Goal: Task Accomplishment & Management: Complete application form

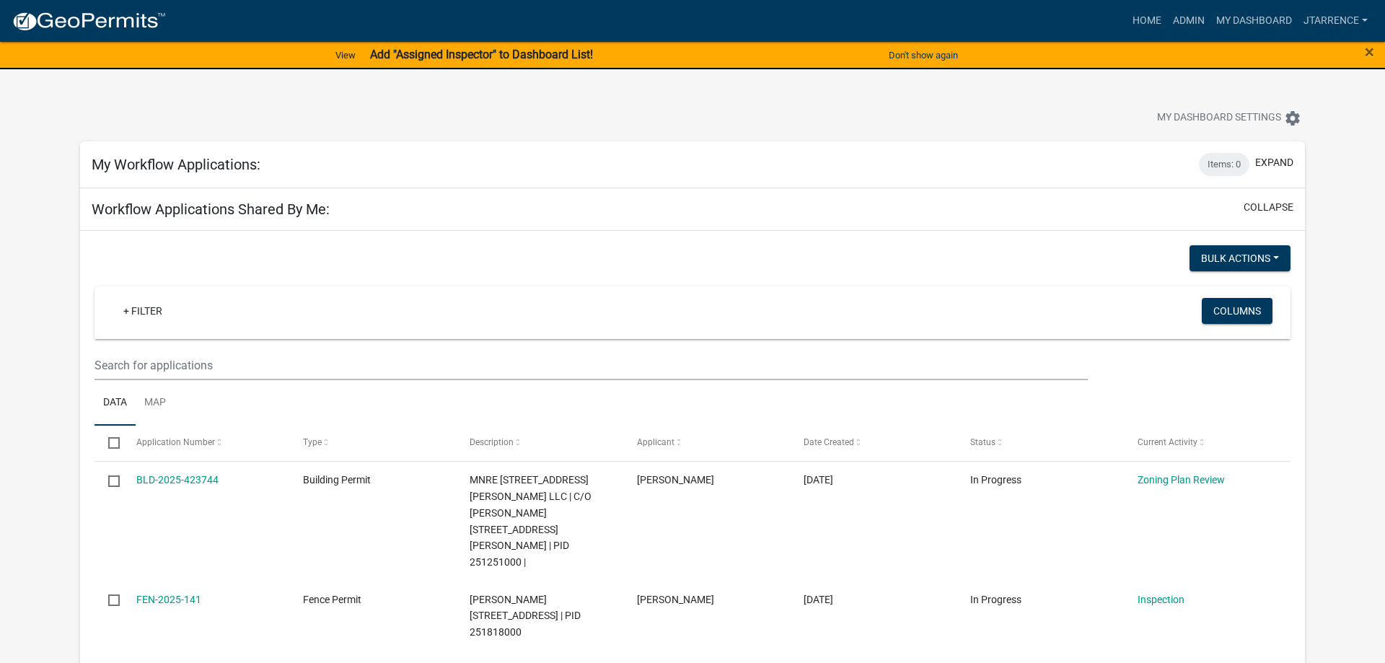
select select "3: 100"
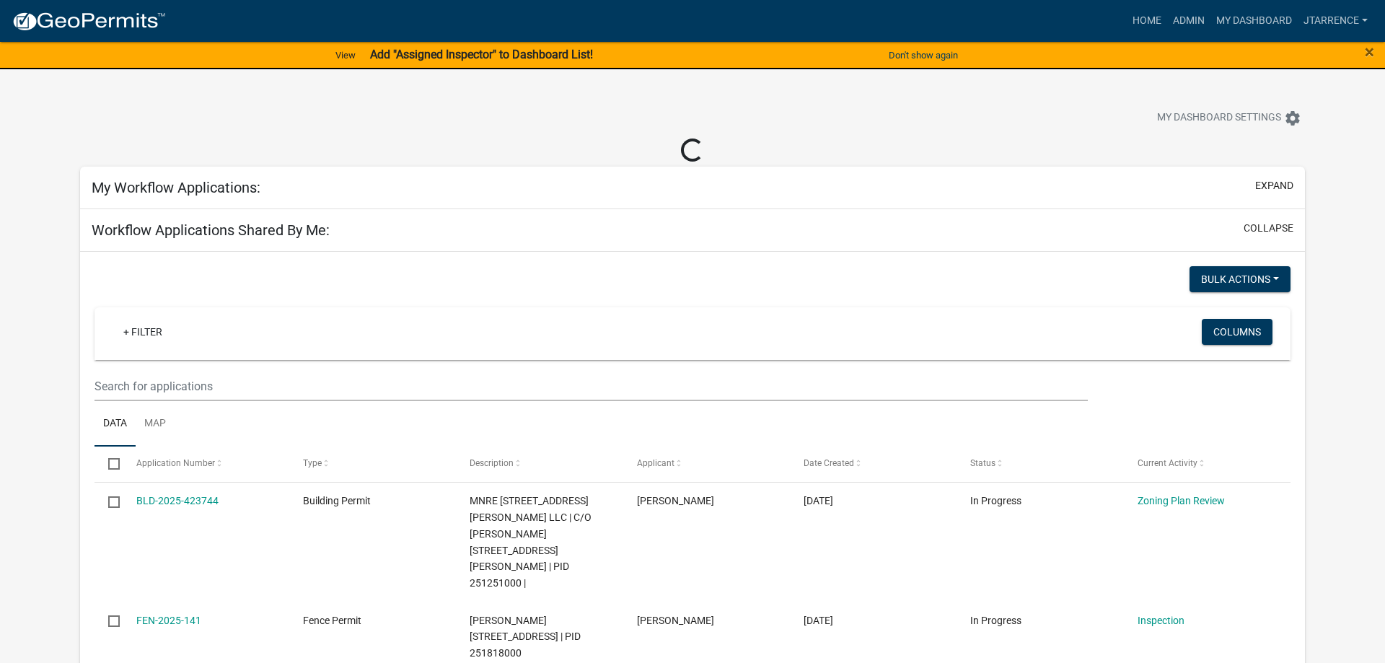
select select "3: 100"
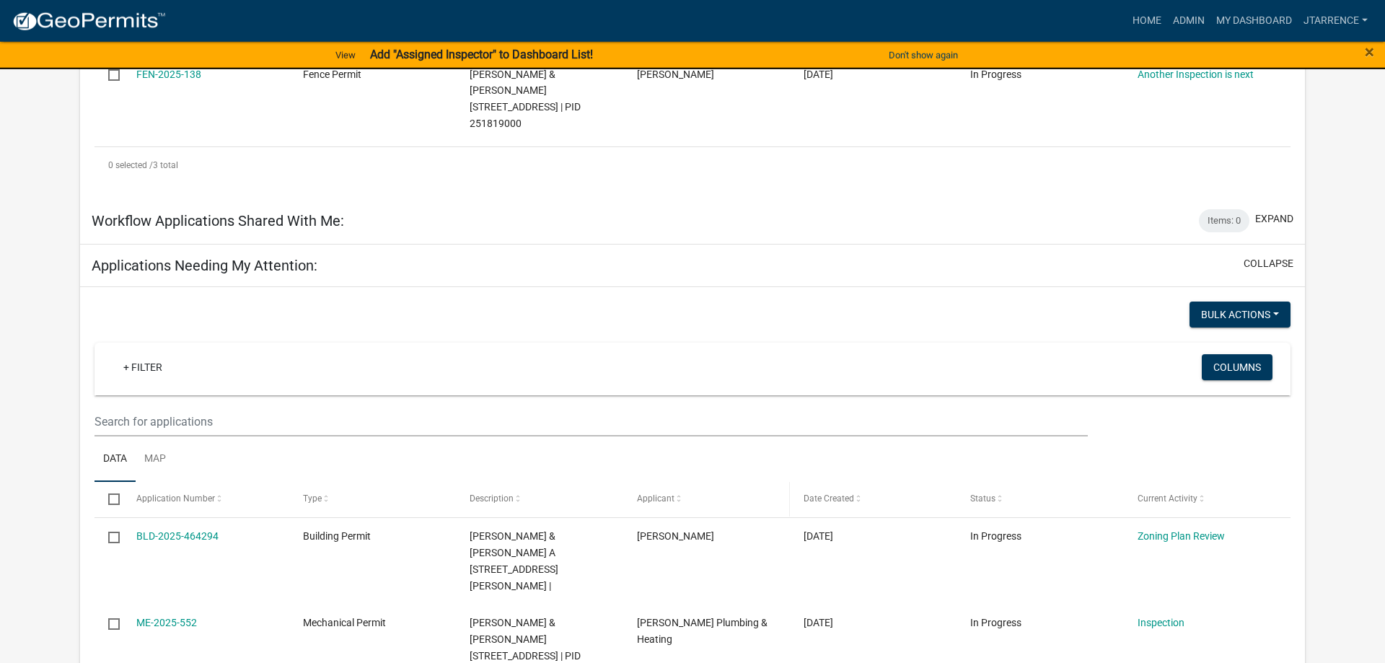
scroll to position [662, 0]
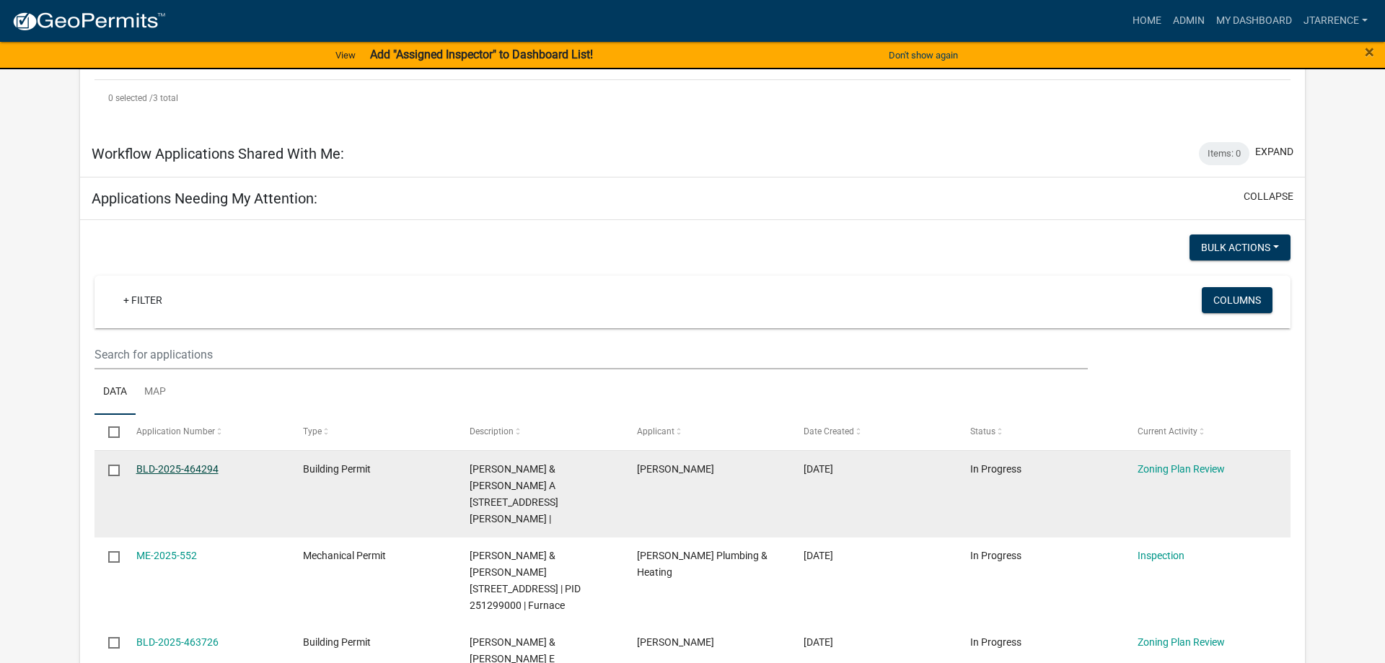
click at [175, 463] on link "BLD-2025-464294" at bounding box center [177, 469] width 82 height 12
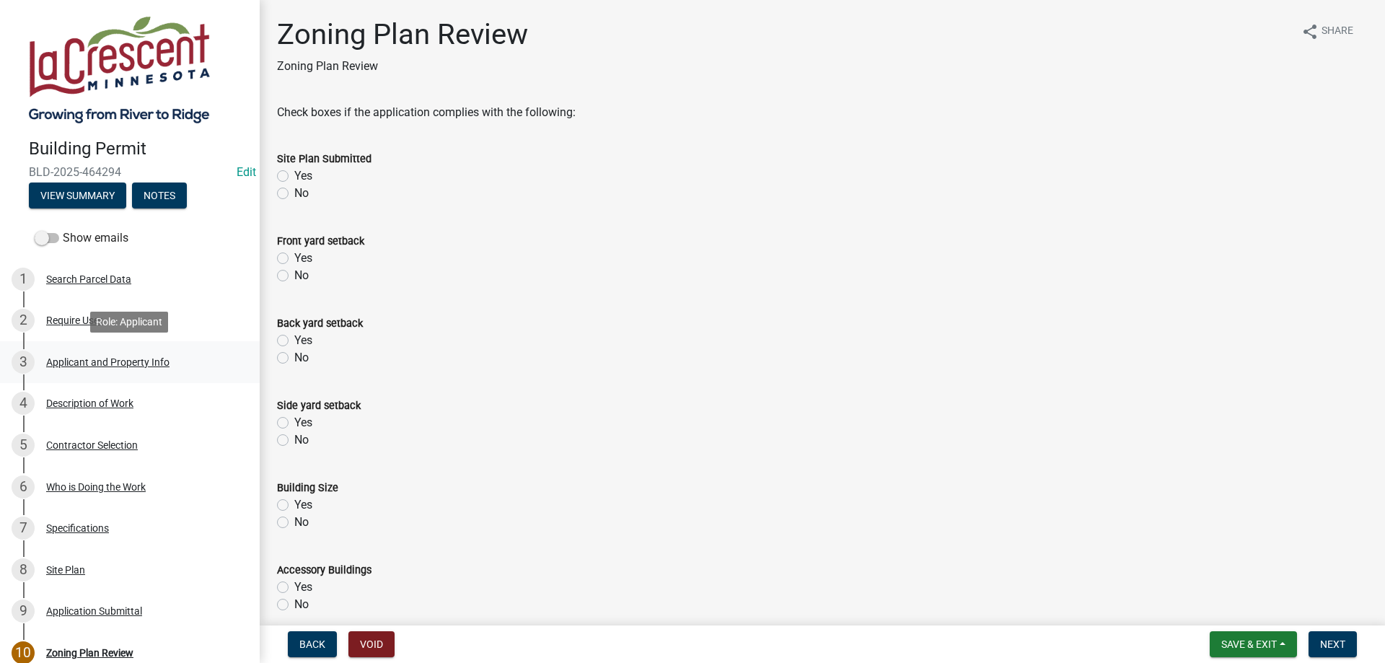
click at [111, 366] on div "Applicant and Property Info" at bounding box center [107, 362] width 123 height 10
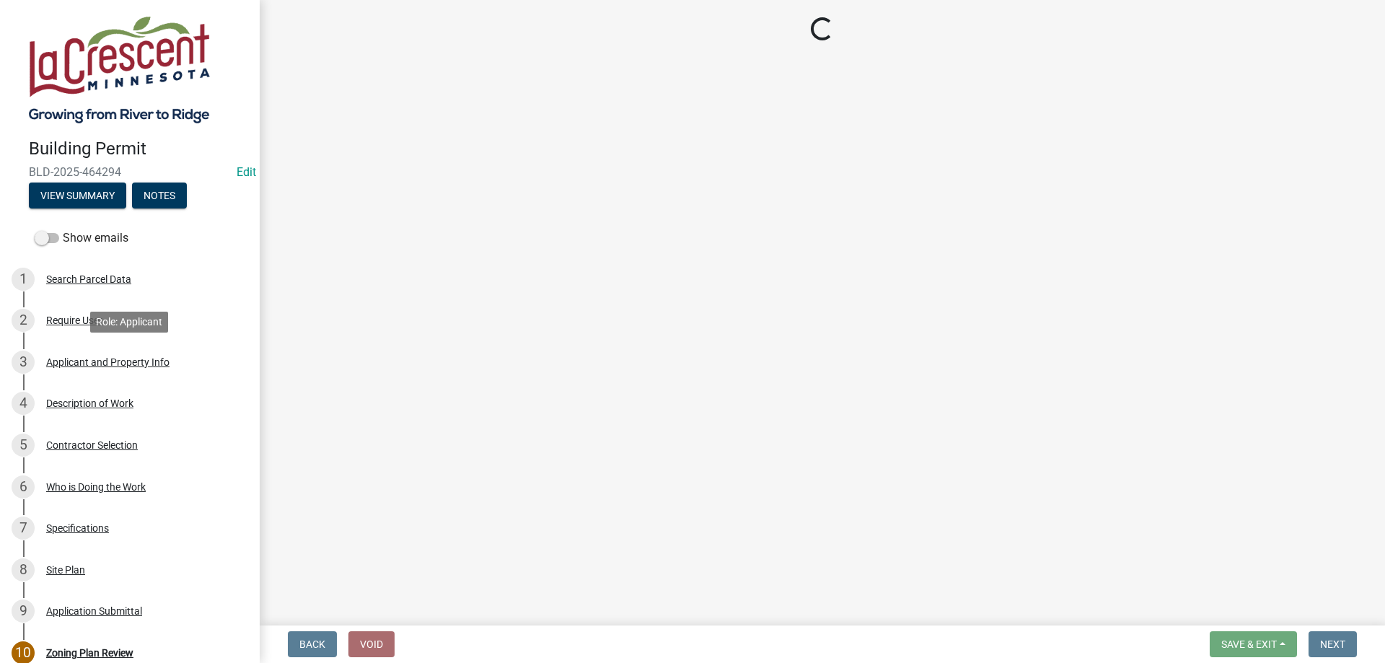
select select "e838c9e2-1e6e-4405-bddc-a3335cd38b08"
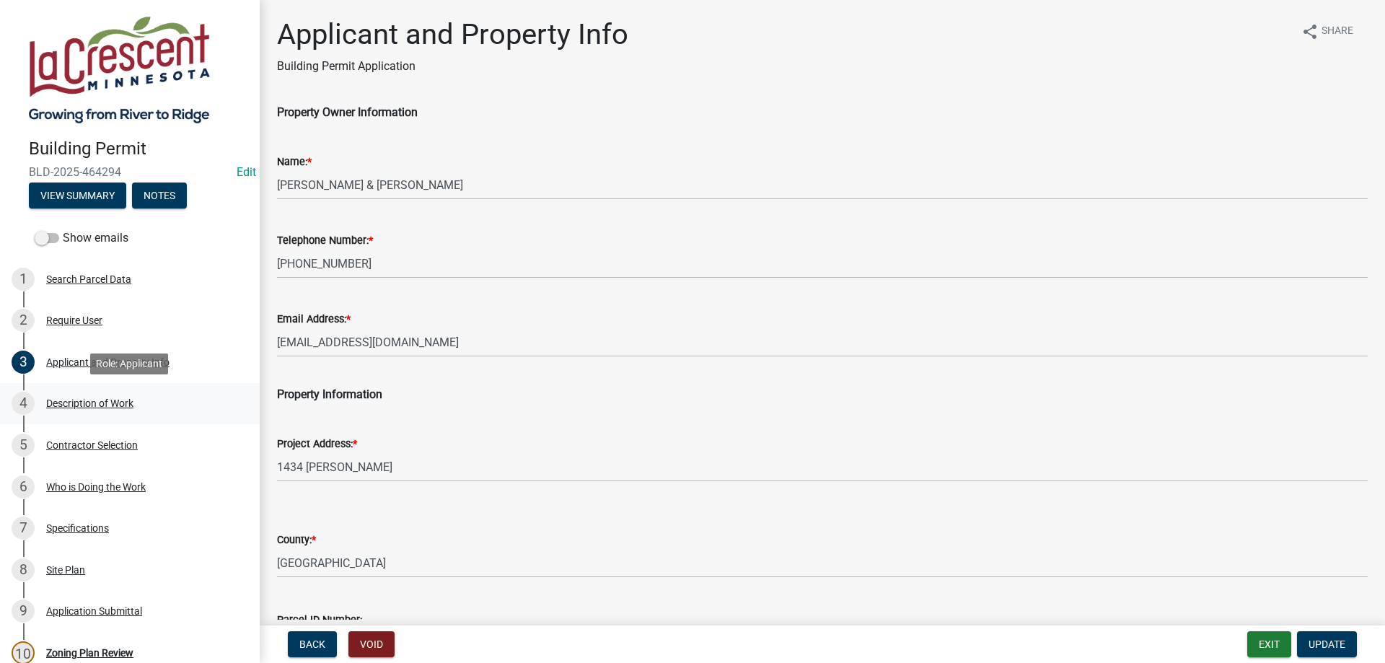
click at [69, 408] on div "Description of Work" at bounding box center [89, 403] width 87 height 10
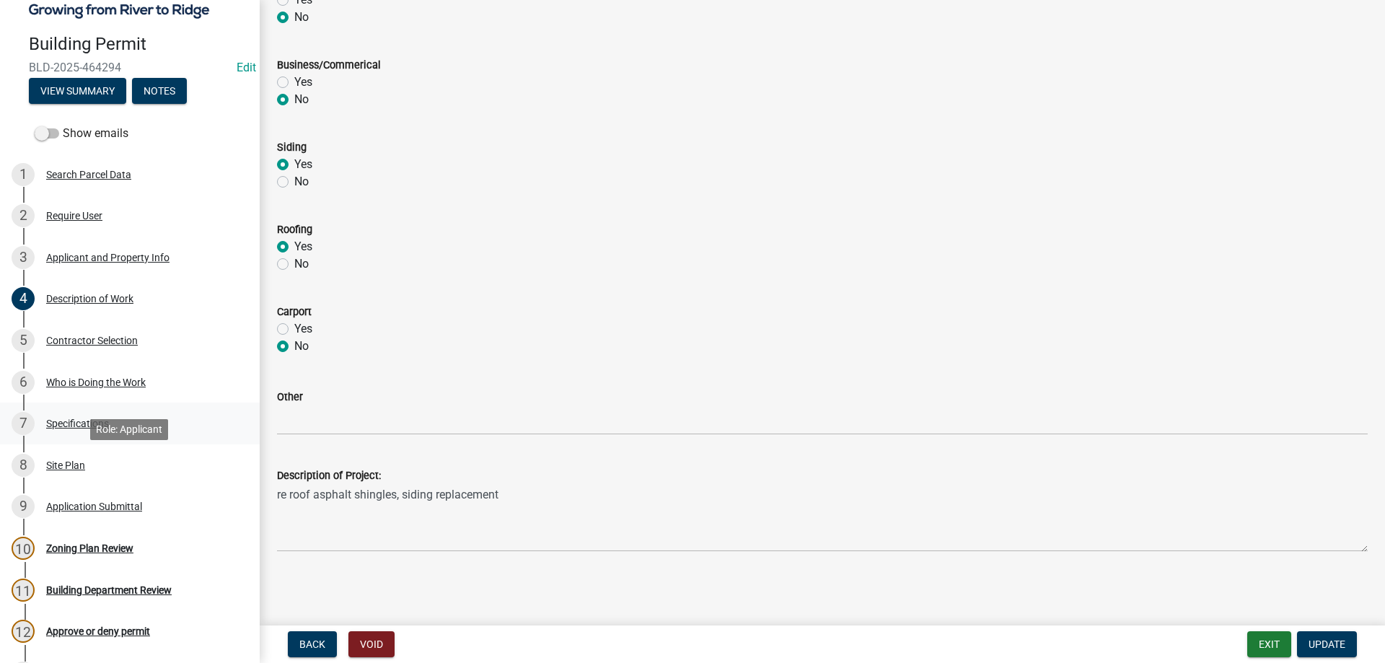
scroll to position [147, 0]
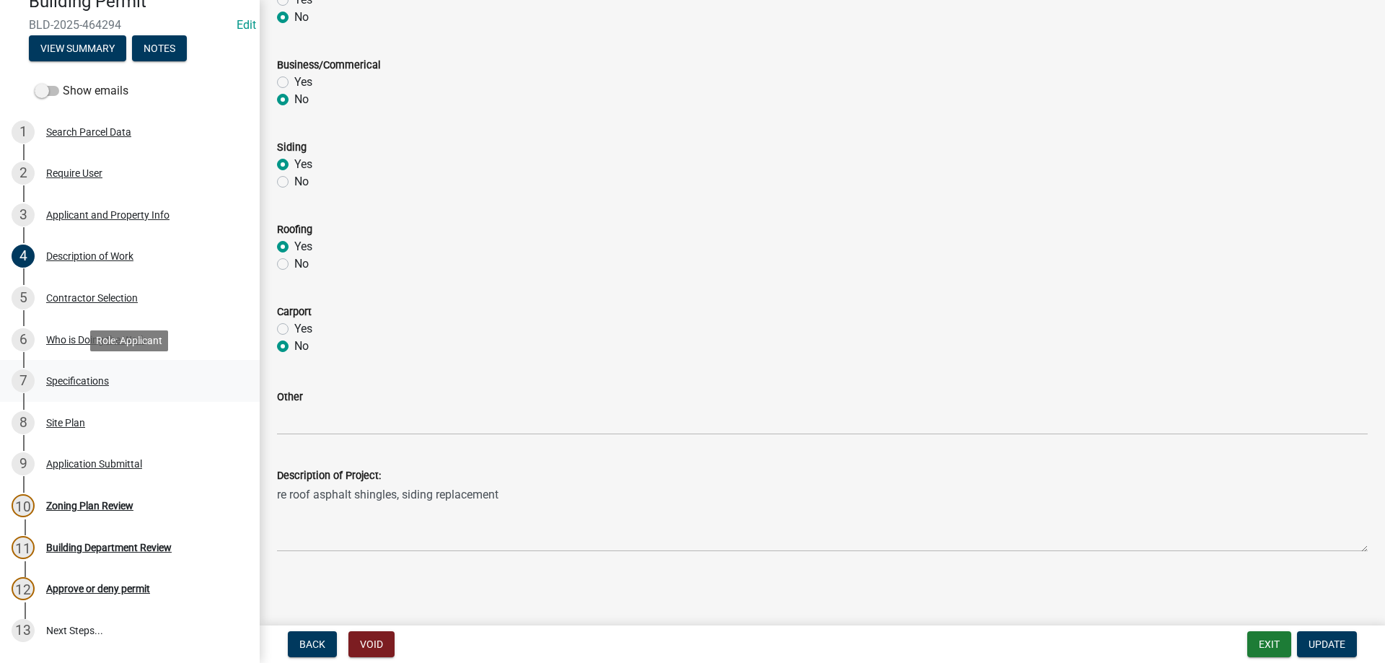
click at [100, 384] on div "Specifications" at bounding box center [77, 381] width 63 height 10
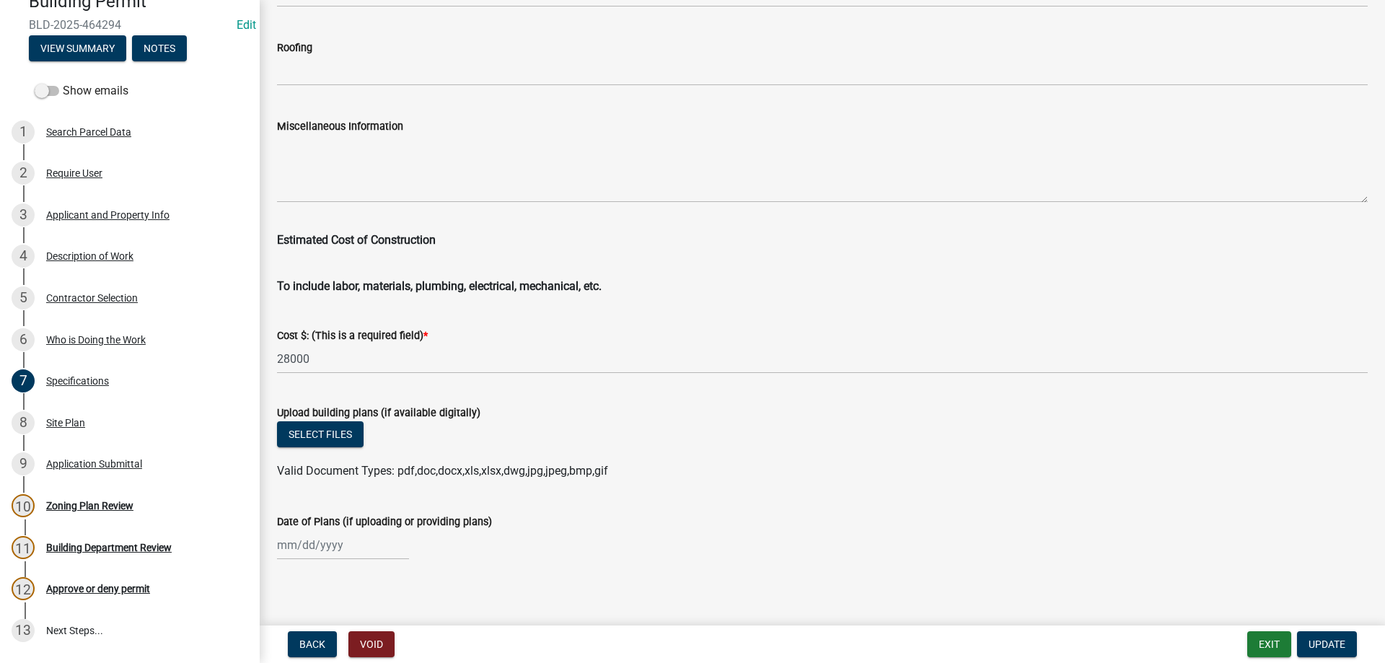
scroll to position [2335, 0]
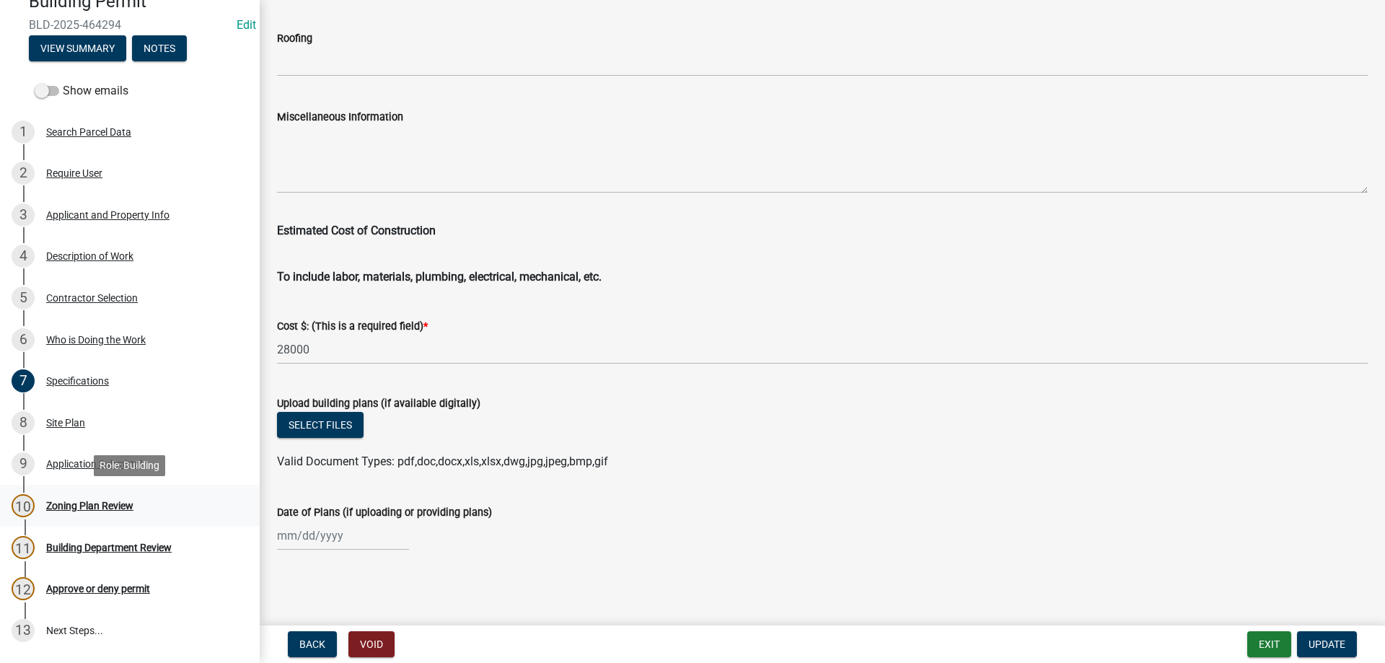
click at [81, 507] on div "Zoning Plan Review" at bounding box center [89, 506] width 87 height 10
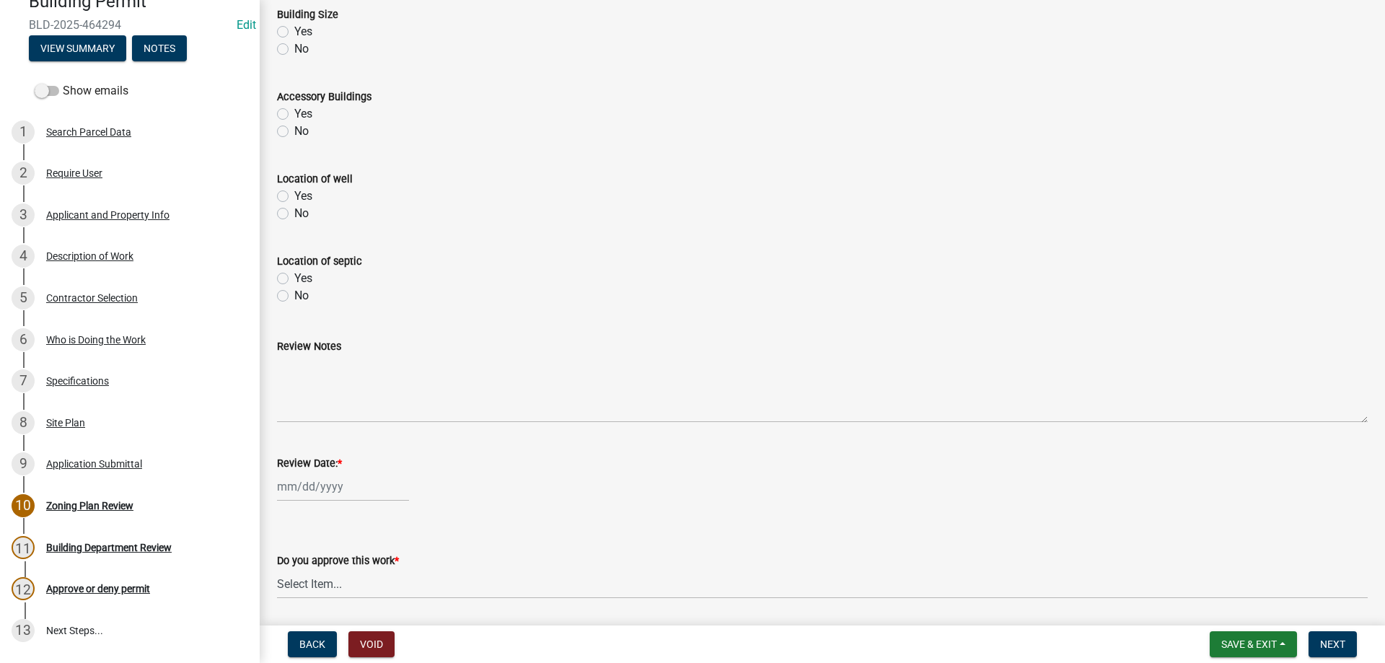
scroll to position [522, 0]
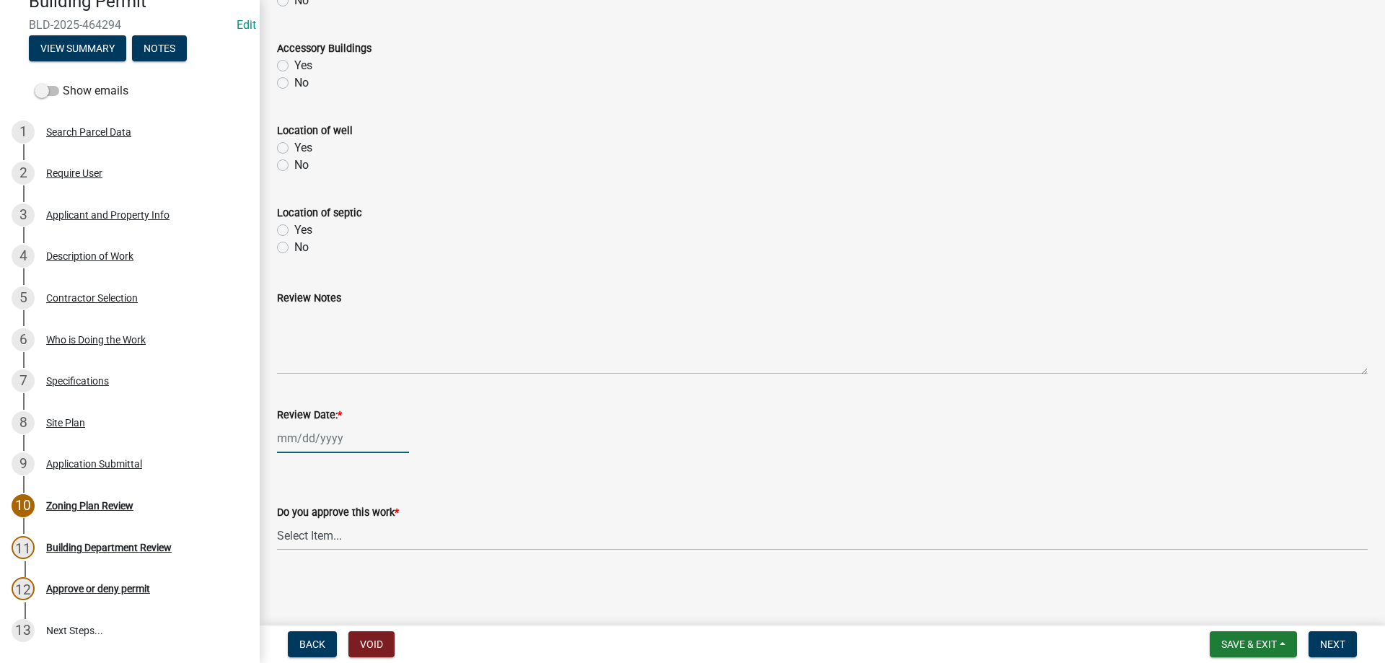
click at [312, 437] on input "Review Date: *" at bounding box center [343, 438] width 132 height 30
select select "8"
select select "2025"
click at [381, 338] on div "15" at bounding box center [383, 338] width 23 height 23
type input "[DATE]"
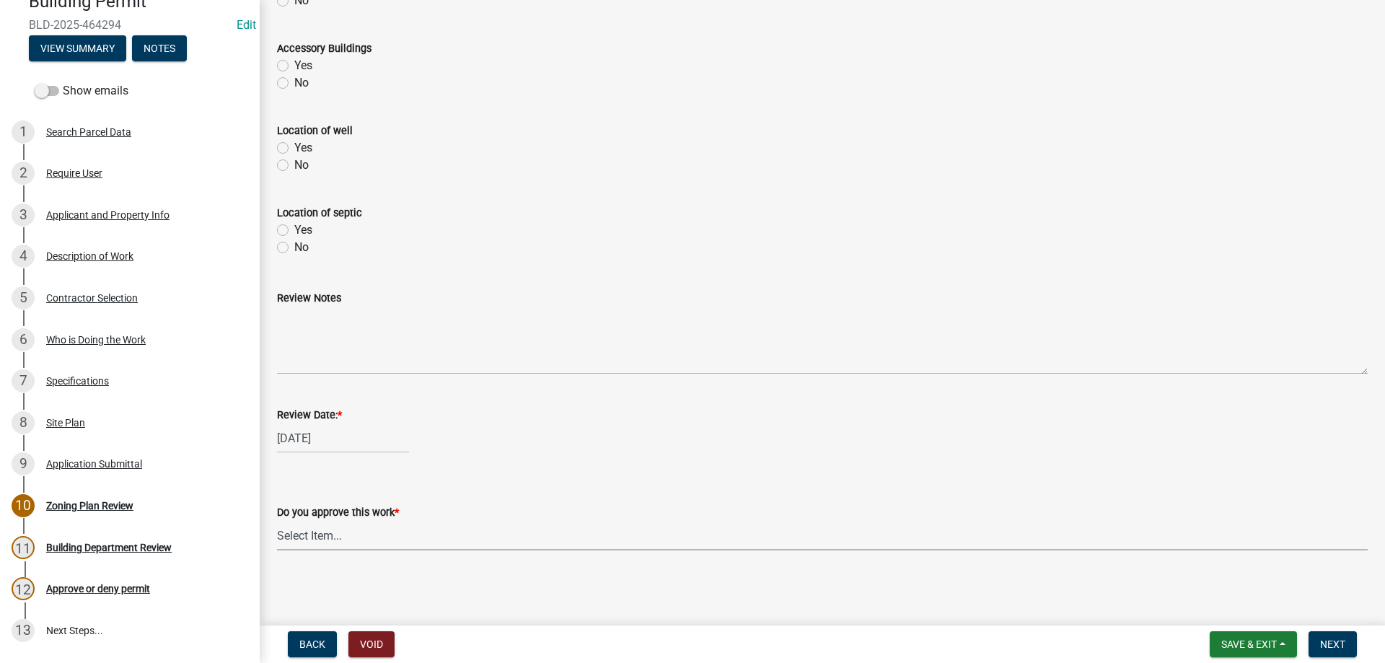
click at [277, 521] on select "Select Item... Yes No" at bounding box center [822, 536] width 1091 height 30
click option "Yes" at bounding box center [0, 0] width 0 height 0
select select "90a60f2d-528c-4c9a-9c39-f00b3f6598b9"
click at [1333, 643] on span "Next" at bounding box center [1332, 644] width 25 height 12
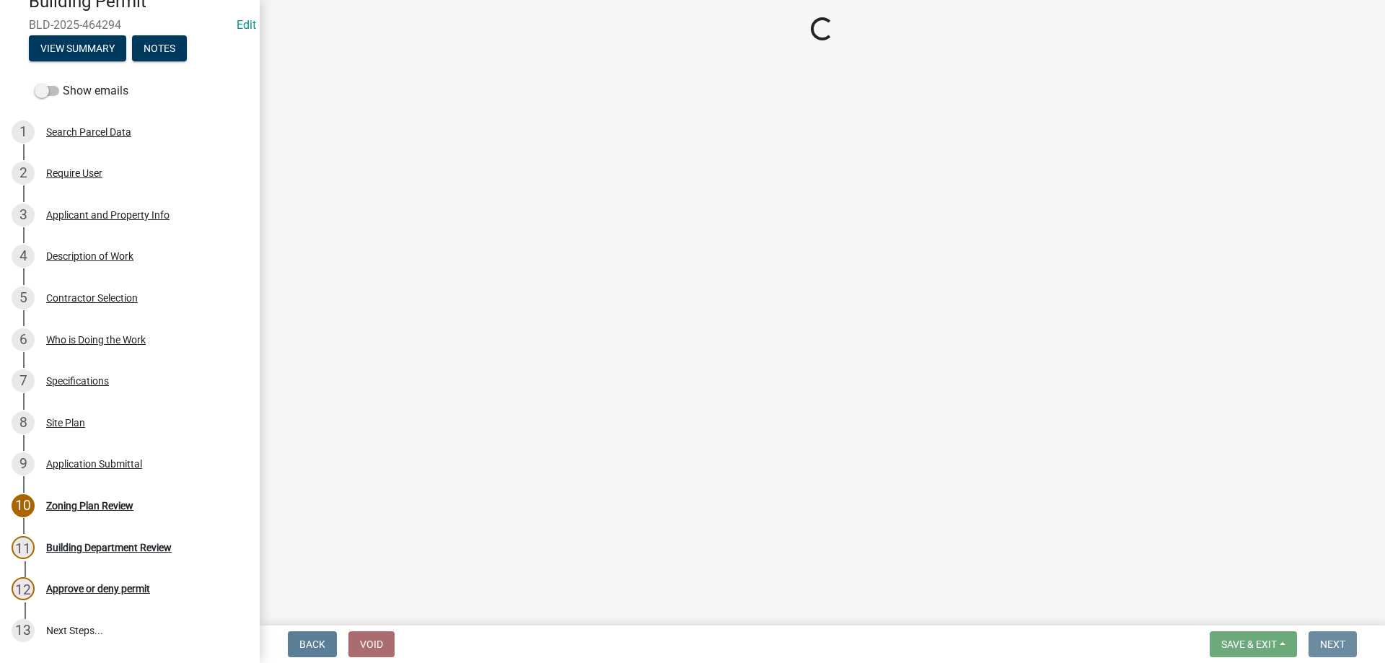
scroll to position [0, 0]
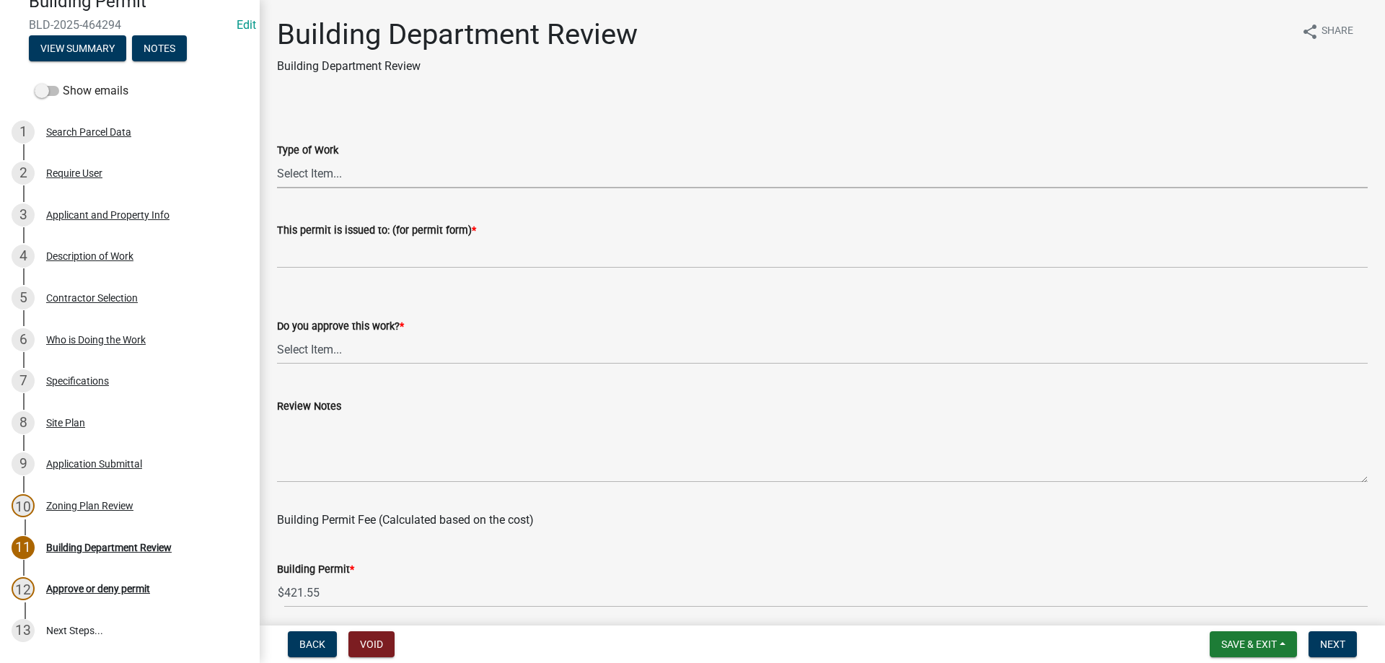
click at [277, 159] on select "Select Item... Roofing Siding Deck Other" at bounding box center [822, 174] width 1091 height 30
click option "Roofing" at bounding box center [0, 0] width 0 height 0
select select "72392aa3-23d4-479e-98aa-d58f318b6154"
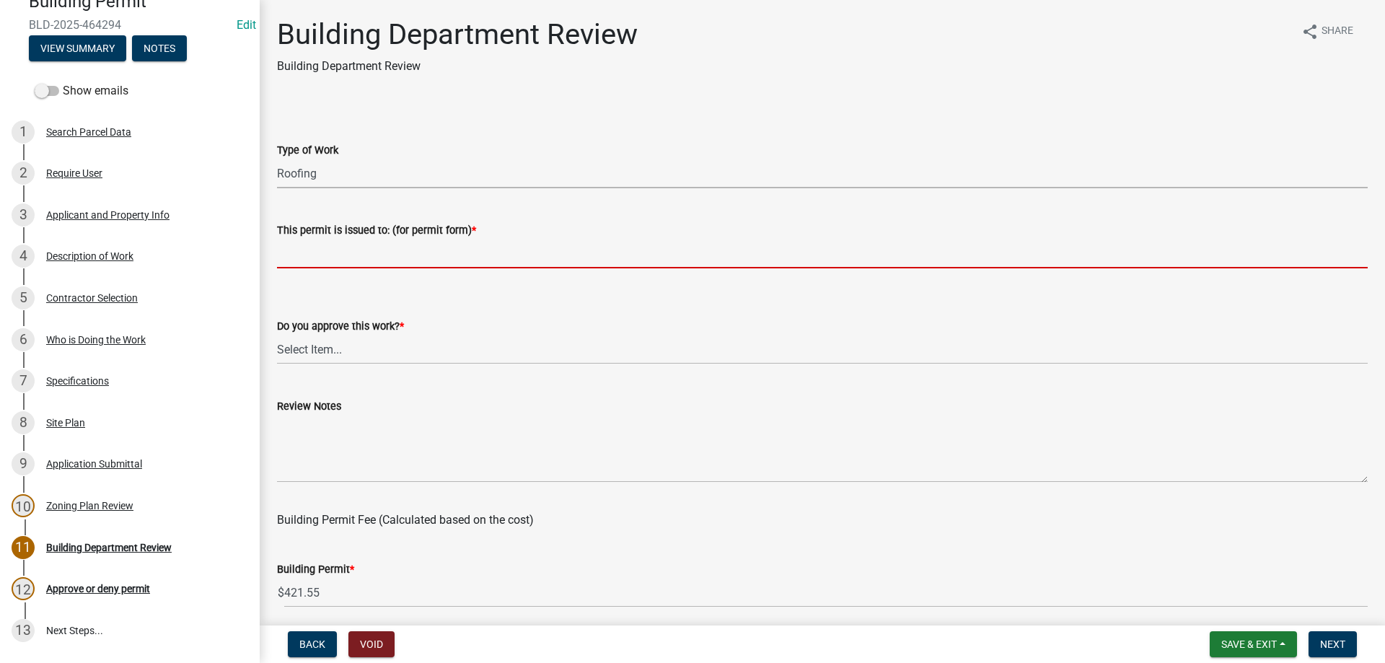
click at [329, 263] on input "This permit is issued to: (for permit form) *" at bounding box center [822, 254] width 1091 height 30
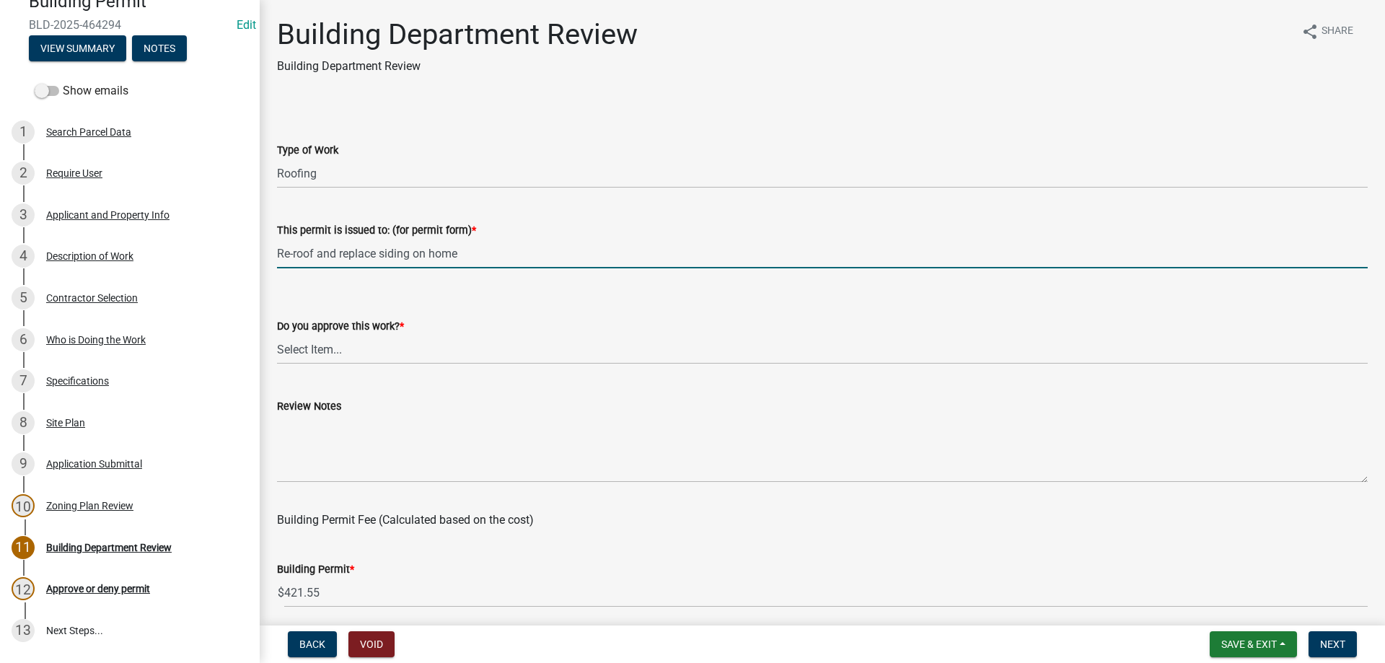
type input "Re-roof and replace siding on home"
click at [277, 335] on select "Select Item... Yes No" at bounding box center [822, 350] width 1091 height 30
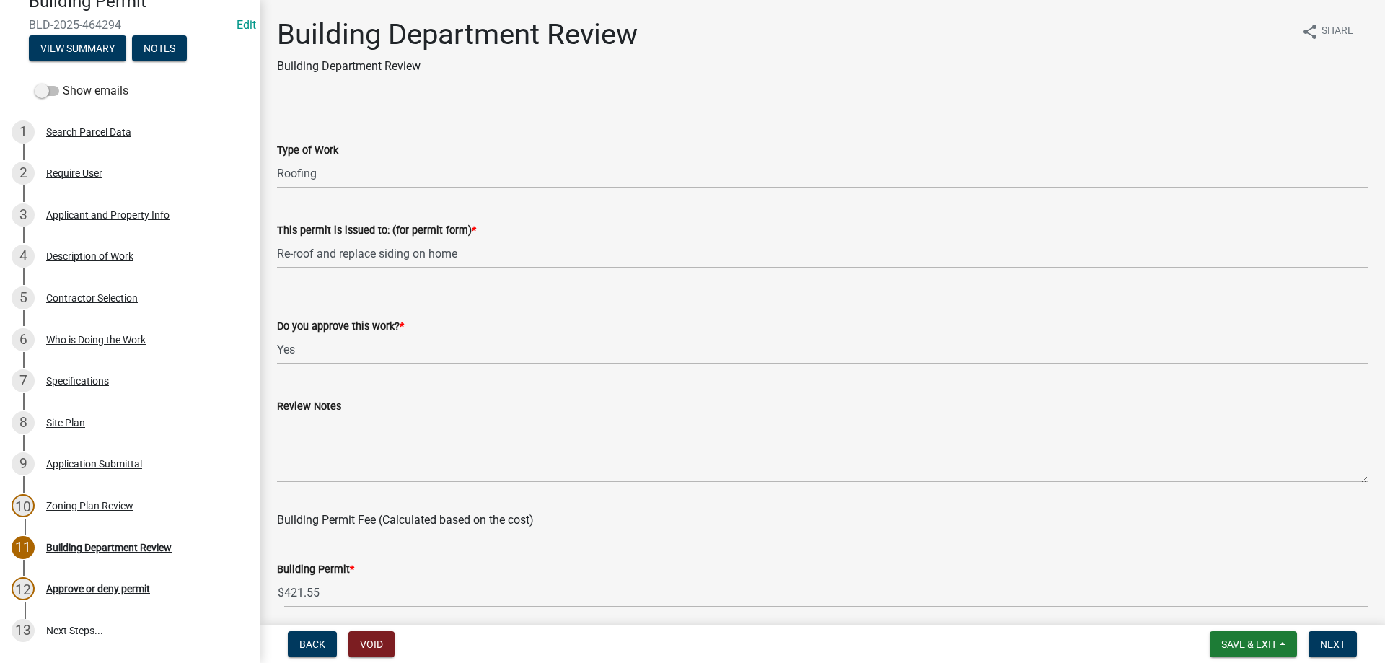
click option "Yes" at bounding box center [0, 0] width 0 height 0
select select "689549b3-38a5-47de-8a89-287a50612ed0"
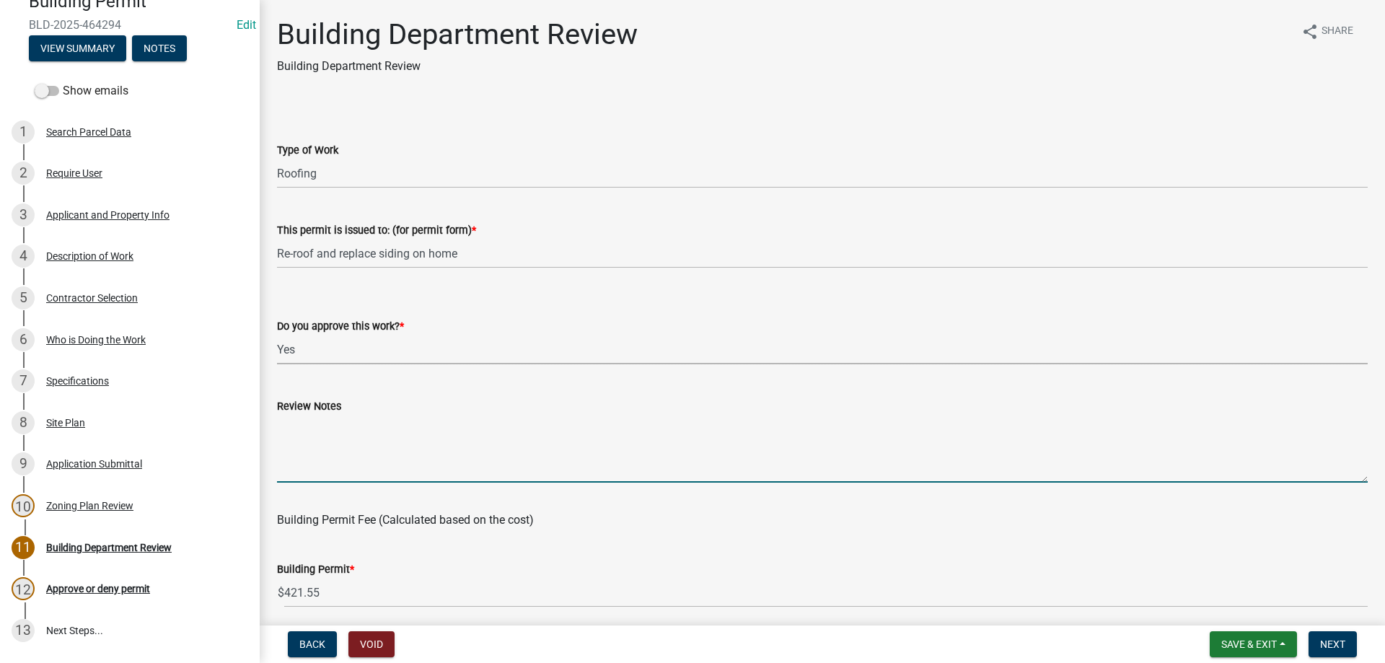
click at [323, 426] on textarea "Review Notes" at bounding box center [822, 449] width 1091 height 68
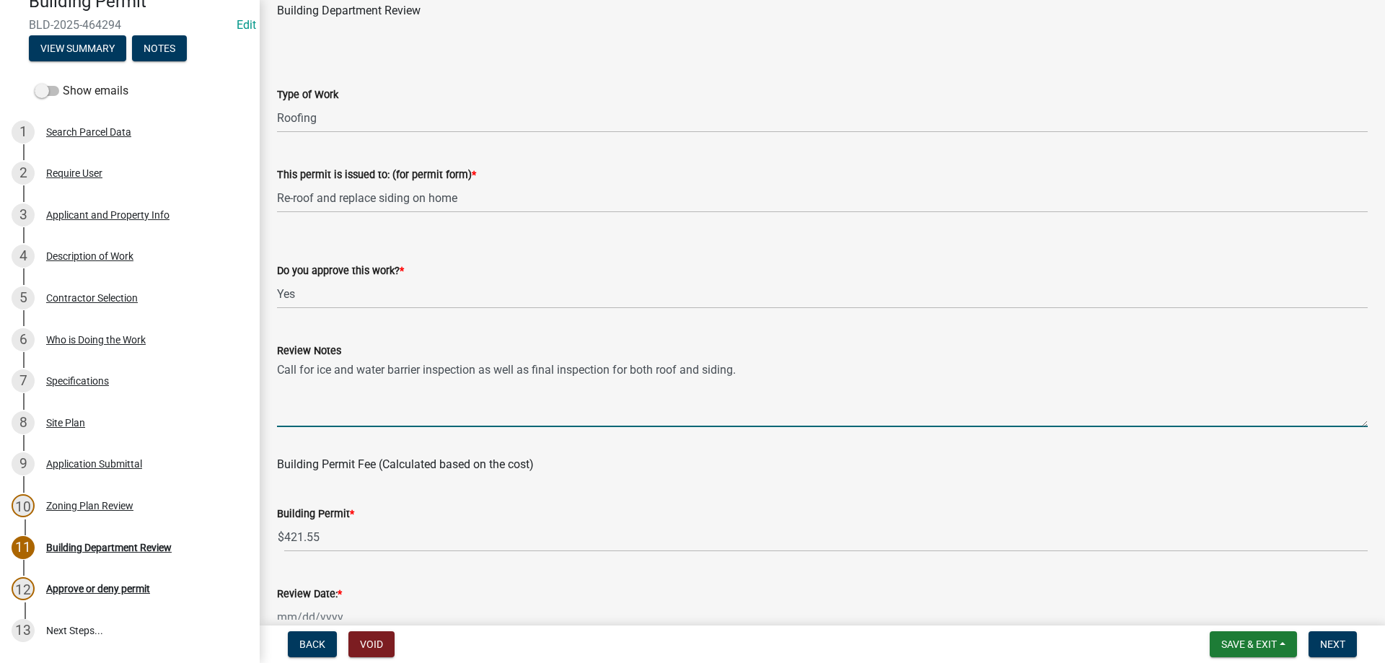
scroll to position [82, 0]
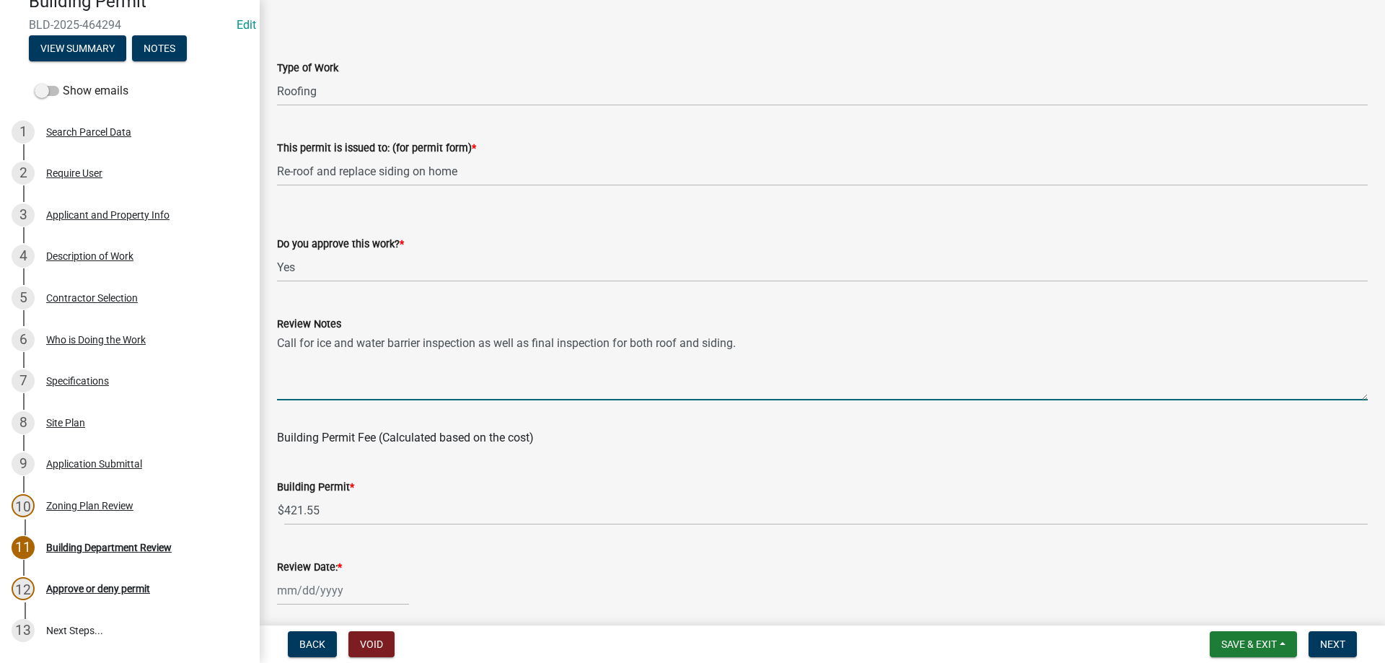
type textarea "Call for ice and water barrier inspection as well as final inspection for both …"
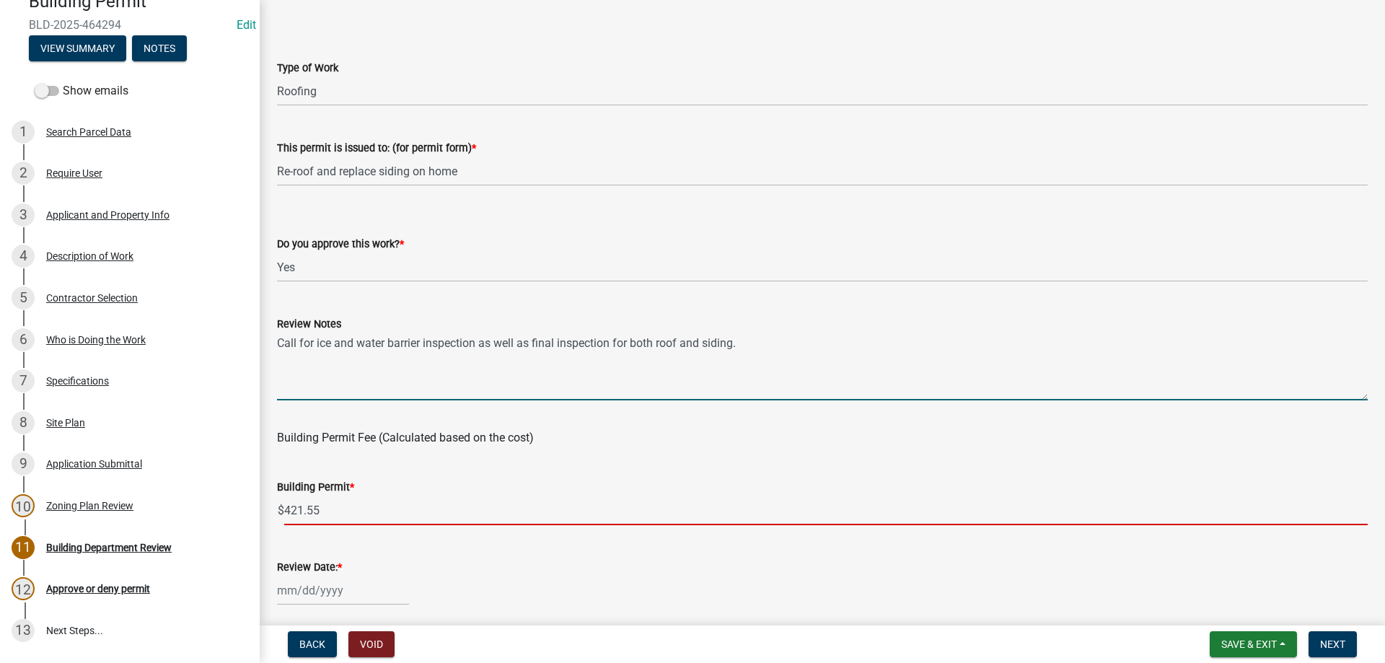
click at [343, 508] on input "421.55" at bounding box center [826, 511] width 1084 height 30
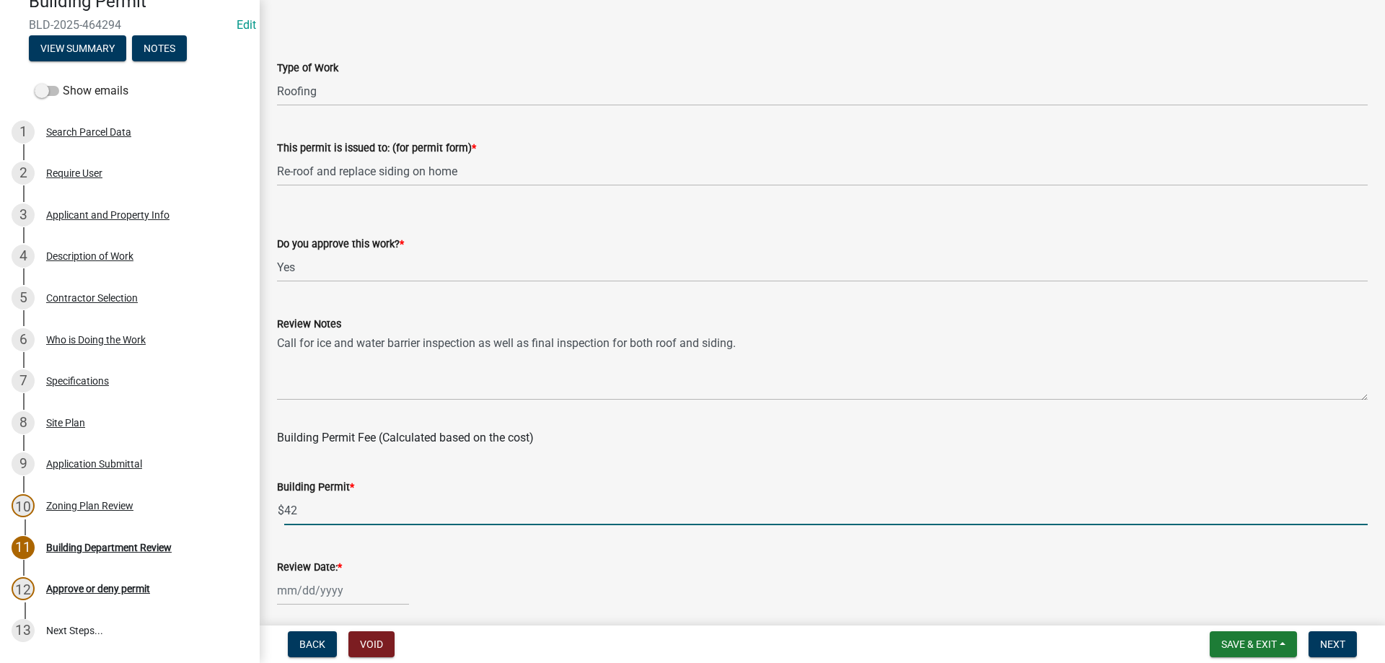
type input "4"
type input "50"
click at [380, 461] on div "Building Permit * $ 50" at bounding box center [822, 491] width 1091 height 67
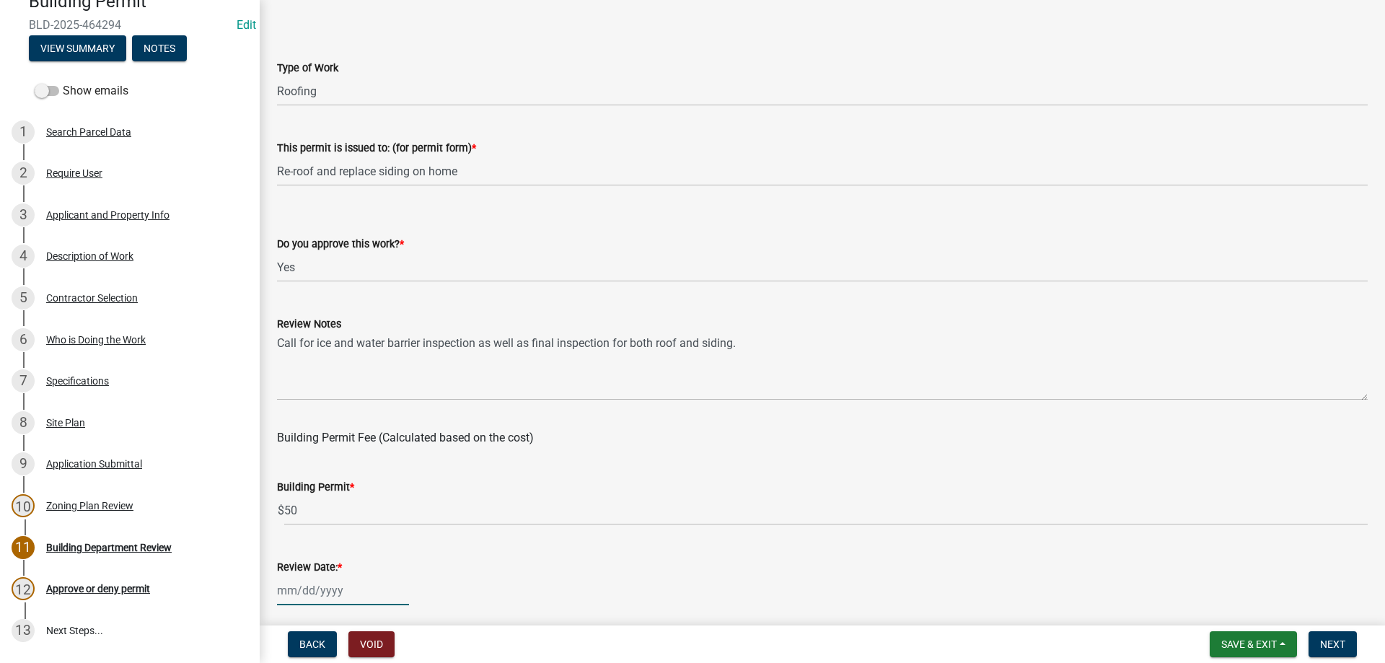
click at [317, 593] on input "Review Date: *" at bounding box center [343, 591] width 132 height 30
select select "8"
select select "2025"
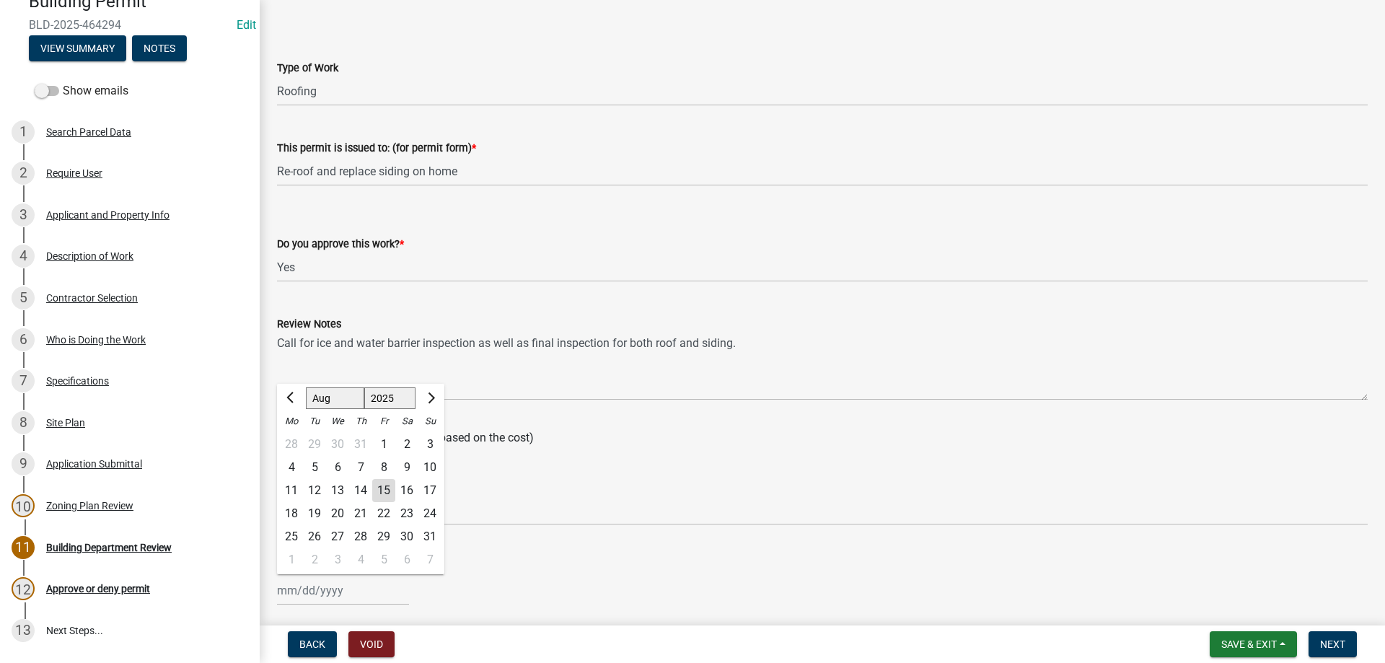
click at [390, 490] on div "15" at bounding box center [383, 490] width 23 height 23
type input "[DATE]"
click at [530, 573] on div "Review Date: *" at bounding box center [822, 566] width 1091 height 17
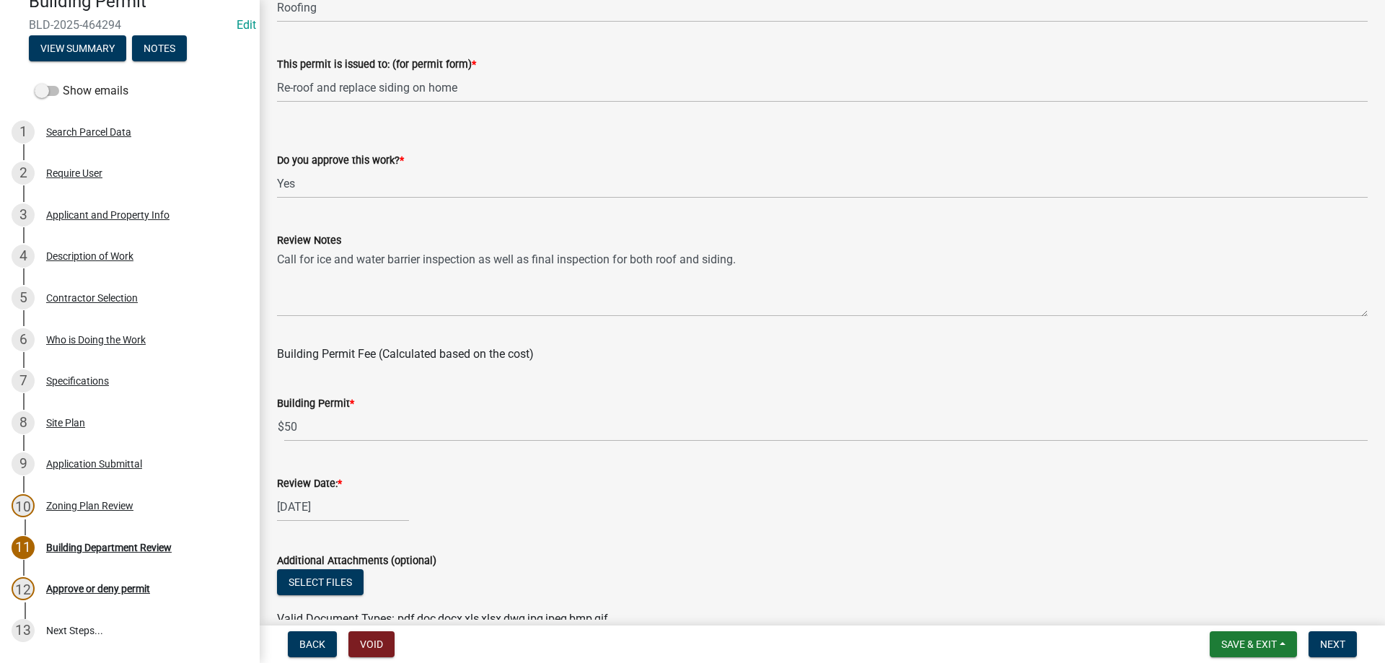
scroll to position [243, 0]
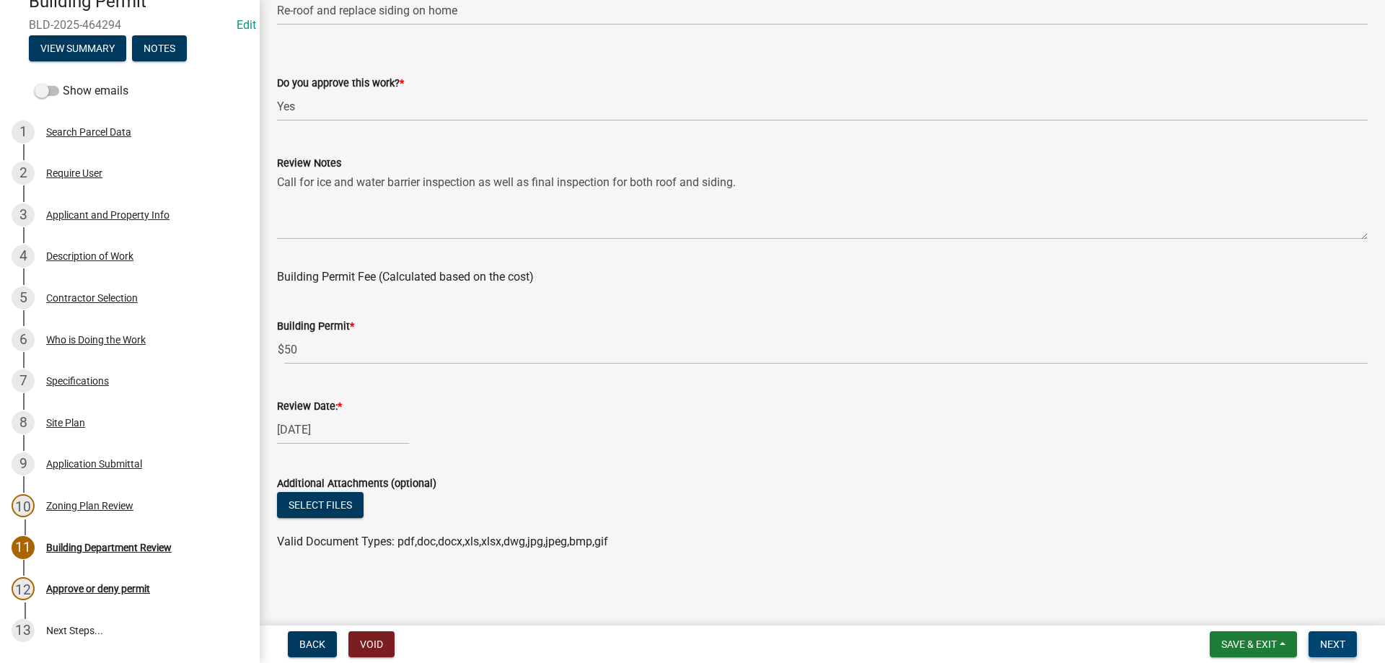
click at [1337, 644] on span "Next" at bounding box center [1332, 644] width 25 height 12
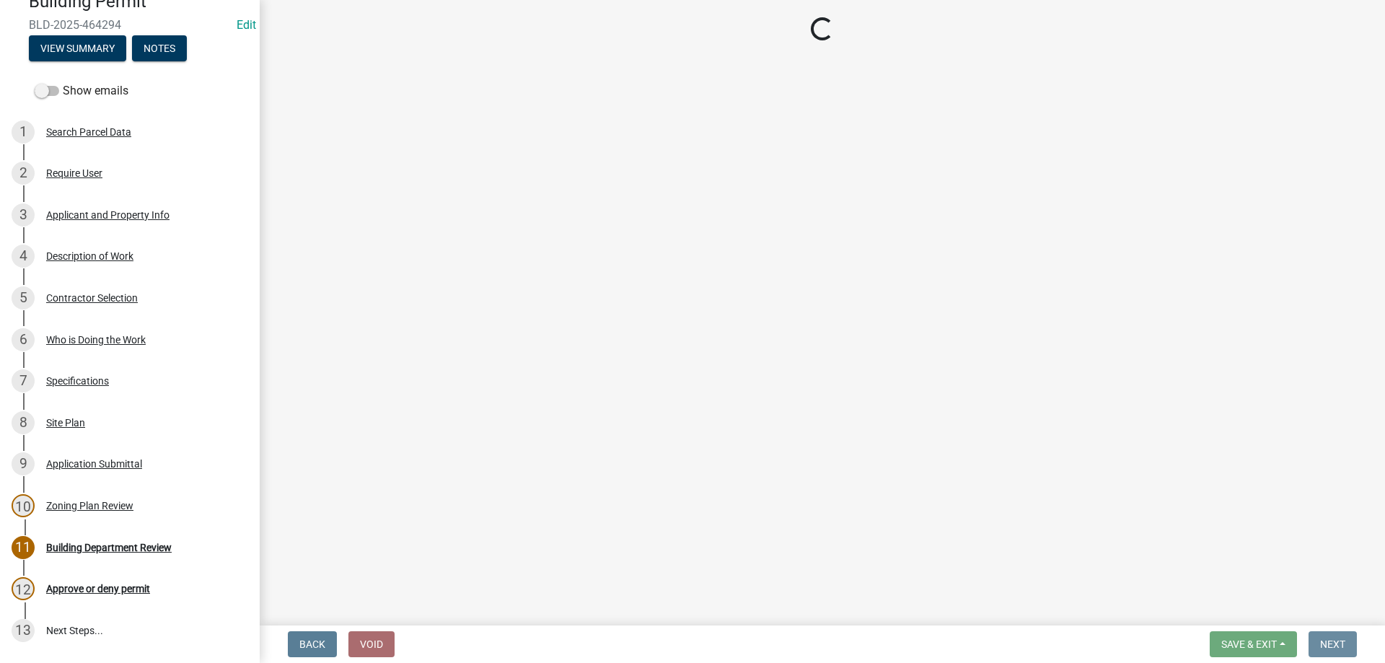
scroll to position [0, 0]
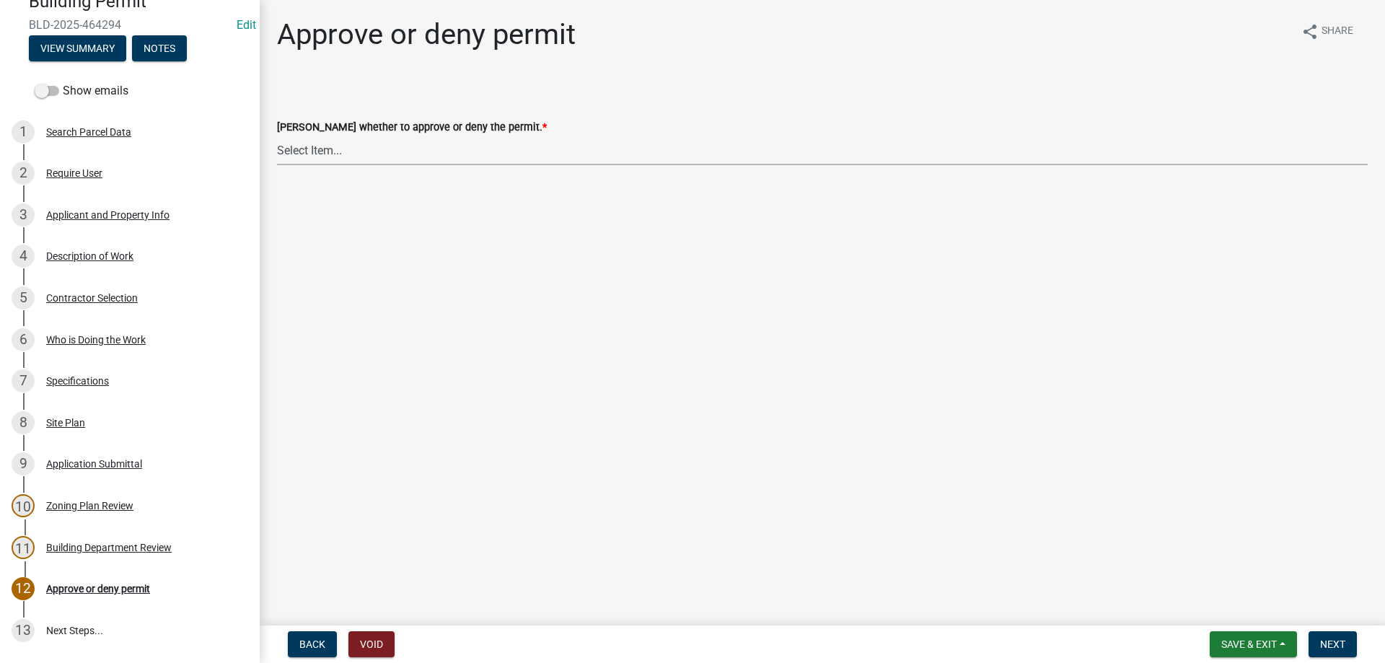
click at [277, 136] on select "Select Item... Approve Deny" at bounding box center [822, 151] width 1091 height 30
click option "Approve" at bounding box center [0, 0] width 0 height 0
select select "d6055423-832b-4dbf-8b87-0bb94d1ae5d3"
click at [1329, 641] on span "Next" at bounding box center [1332, 644] width 25 height 12
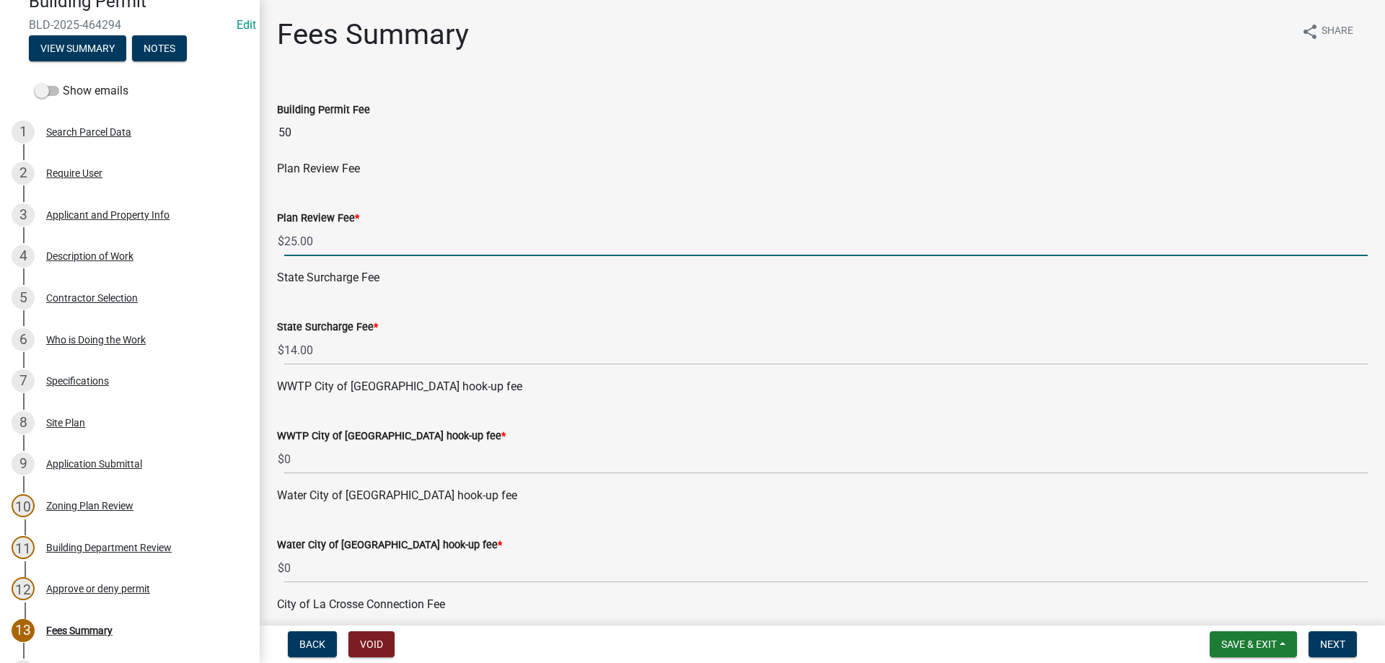
click at [345, 237] on input "25.00" at bounding box center [826, 242] width 1084 height 30
type input "2"
type input "0"
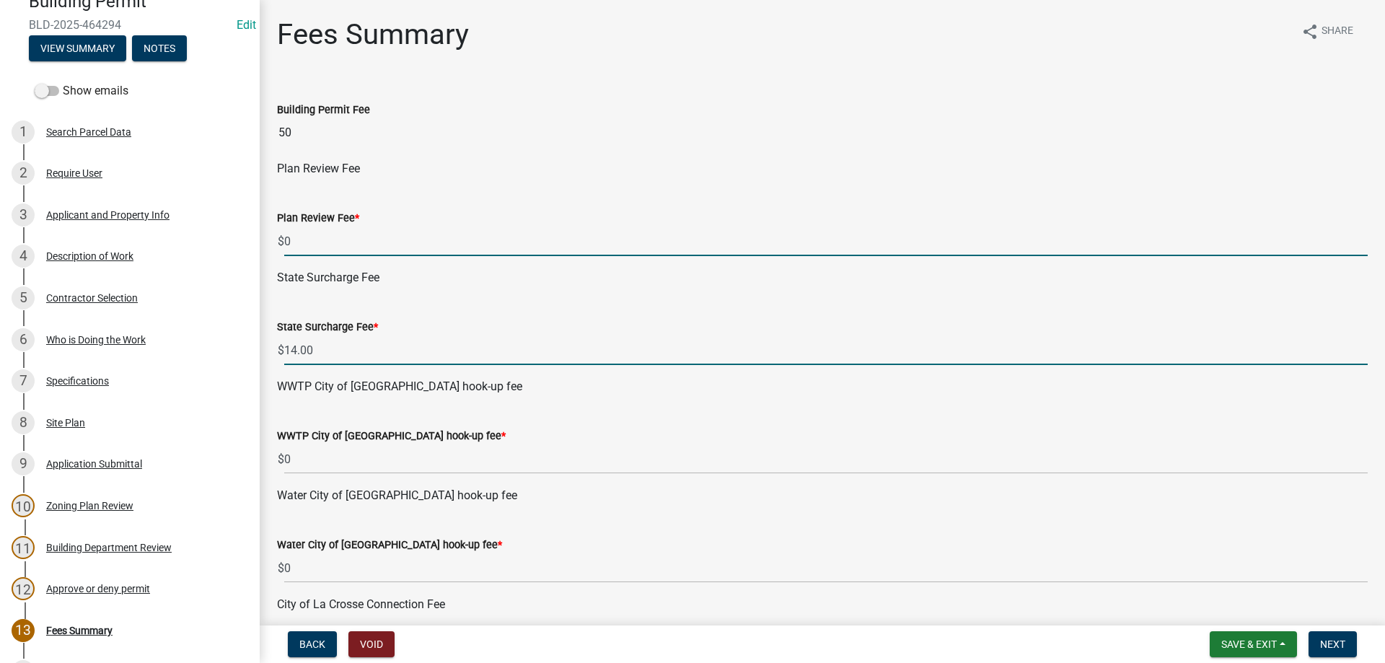
click at [331, 359] on input "14.00" at bounding box center [826, 350] width 1084 height 30
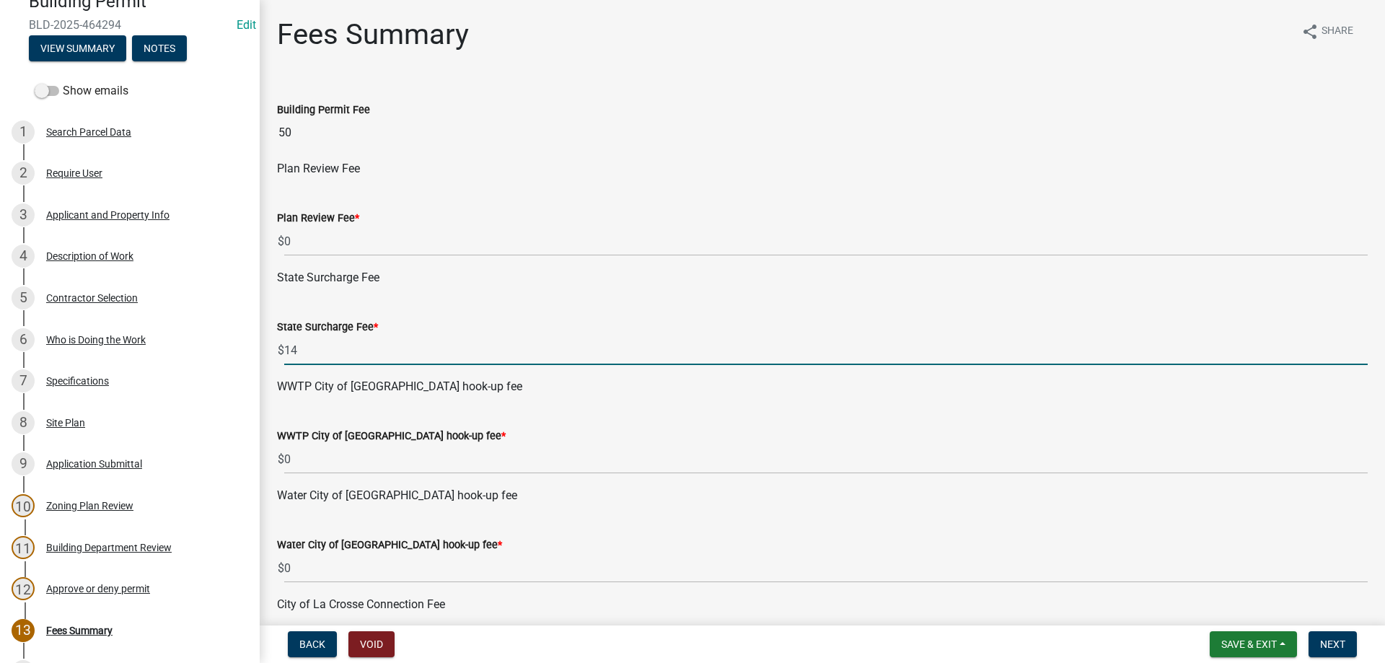
type input "1"
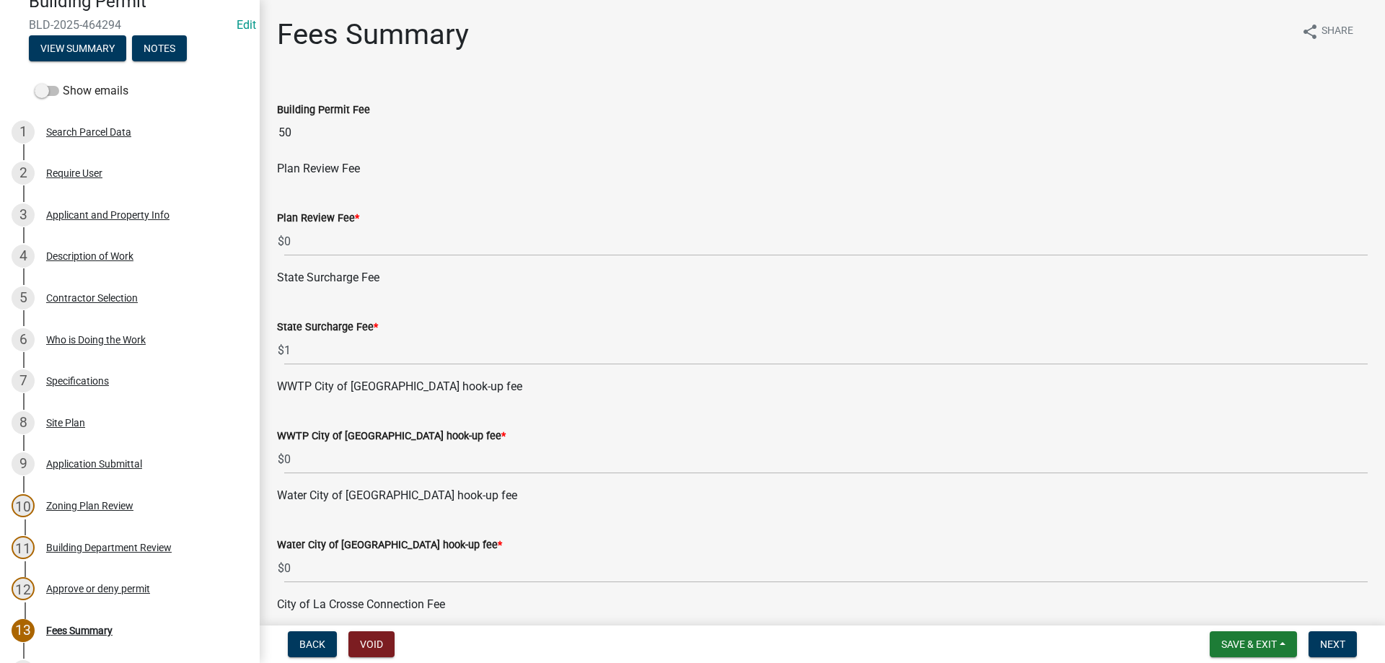
click at [525, 412] on div "WWTP City of La Crescent hook-up fee * $ 0" at bounding box center [822, 440] width 1091 height 67
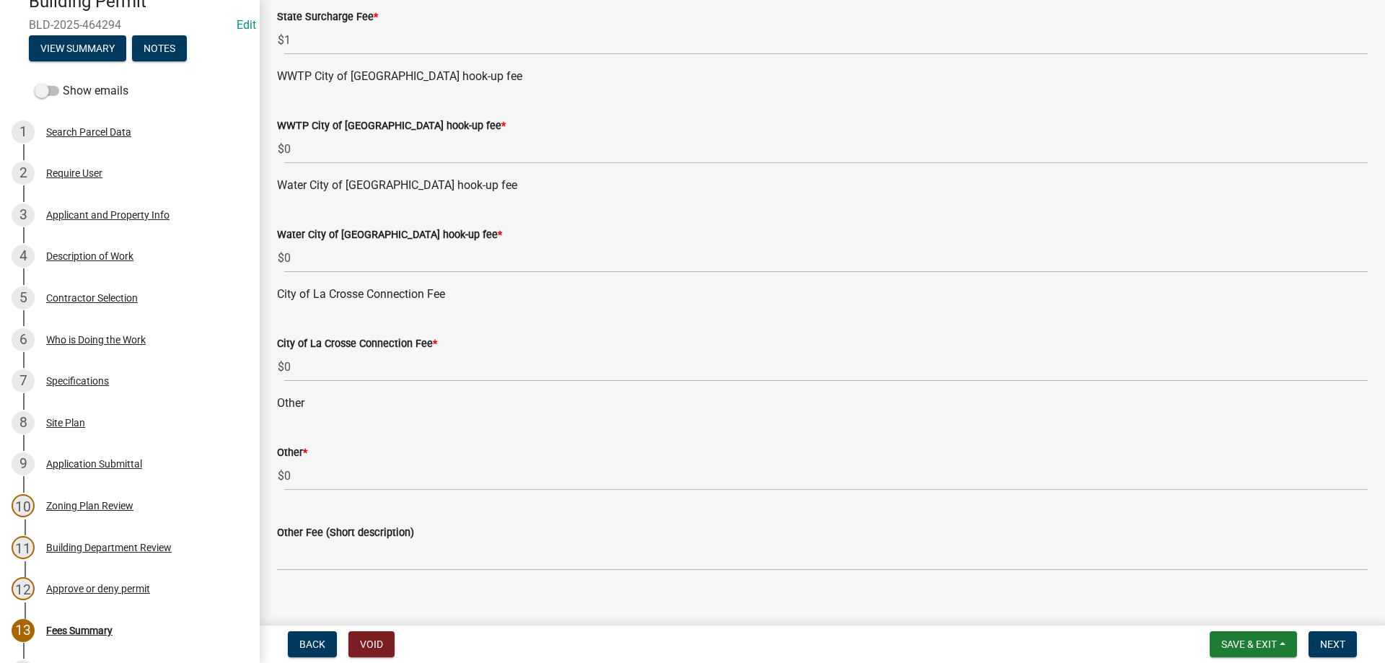
scroll to position [329, 0]
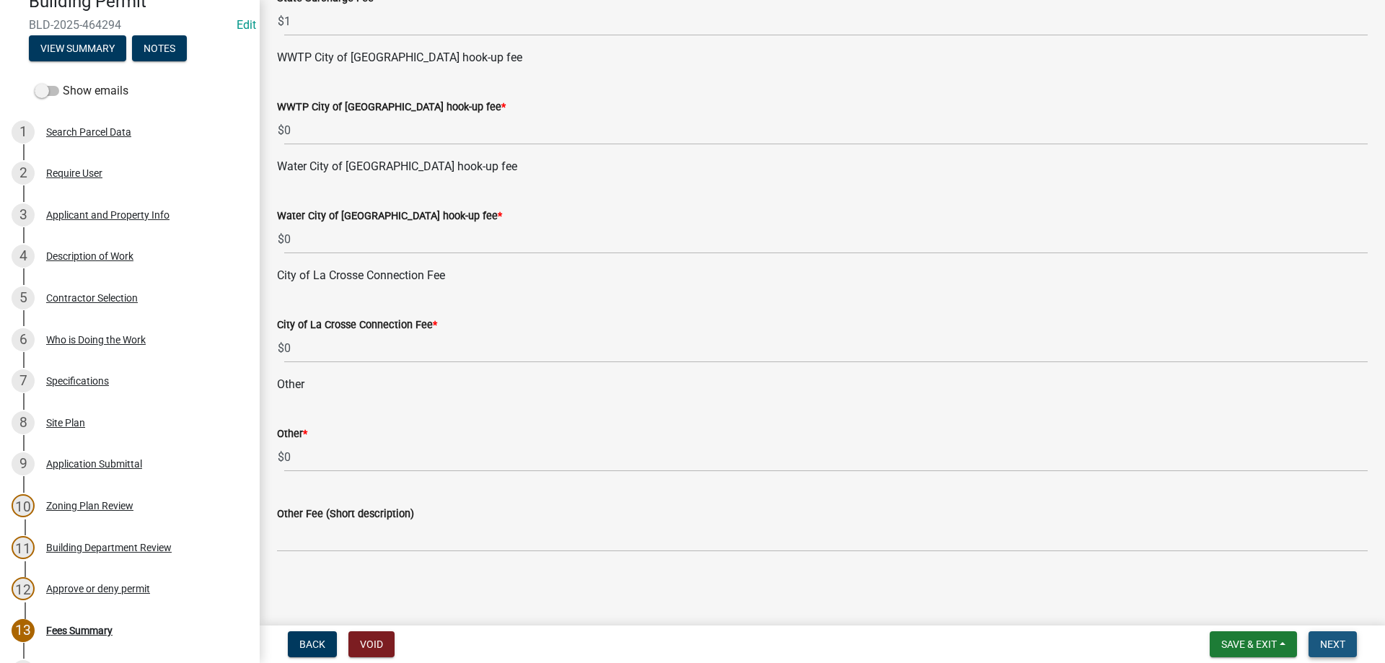
click at [1337, 641] on span "Next" at bounding box center [1332, 644] width 25 height 12
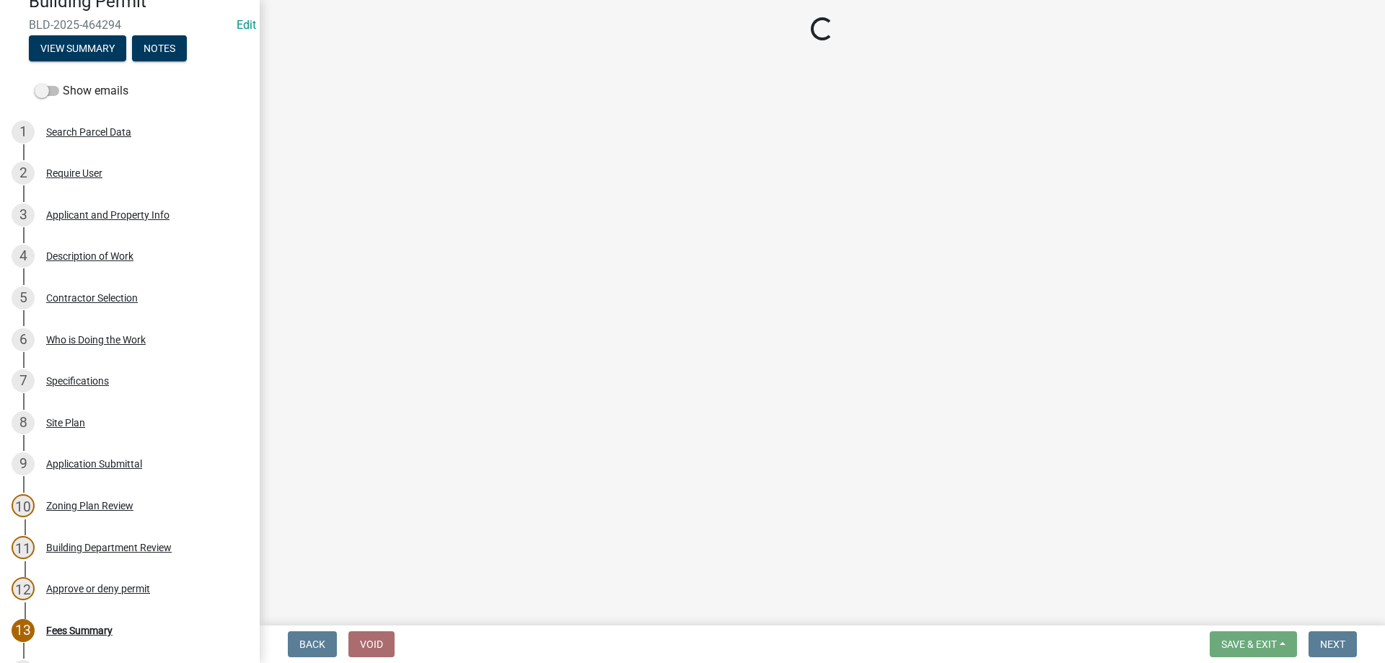
select select "3: 3"
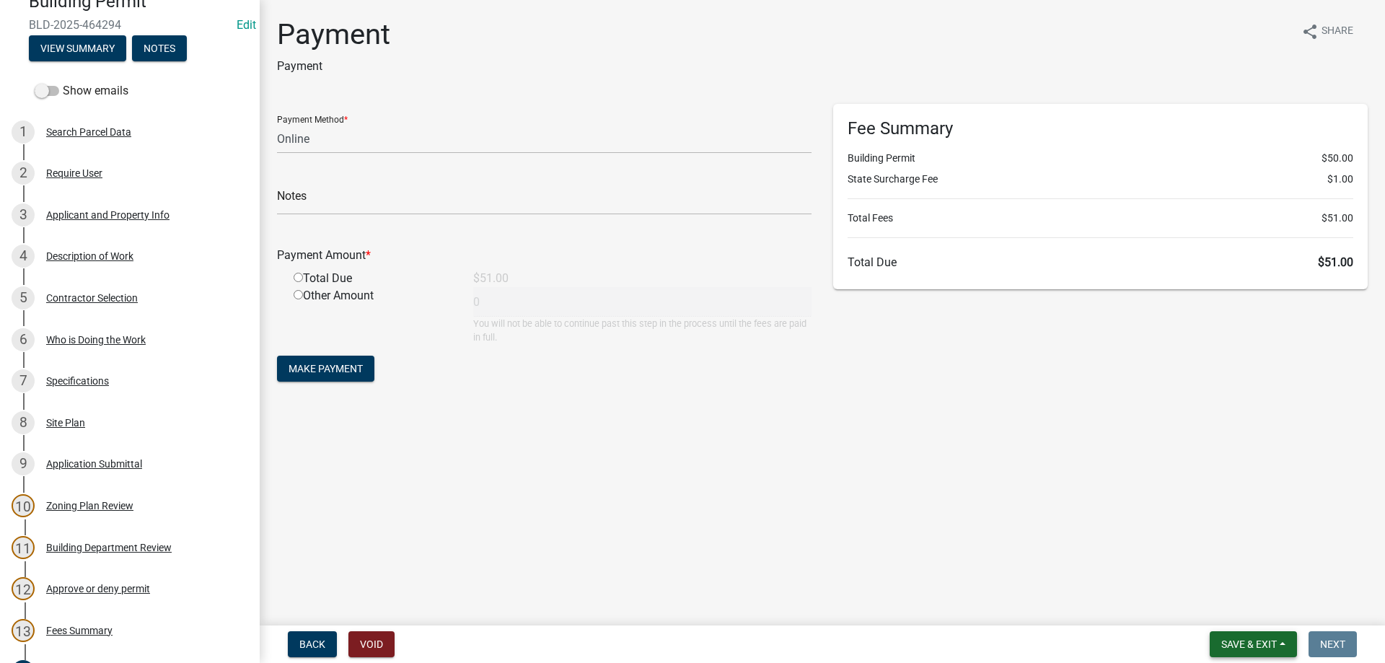
click at [1250, 642] on span "Save & Exit" at bounding box center [1249, 644] width 56 height 12
click at [1235, 612] on button "Save & Exit" at bounding box center [1239, 606] width 115 height 35
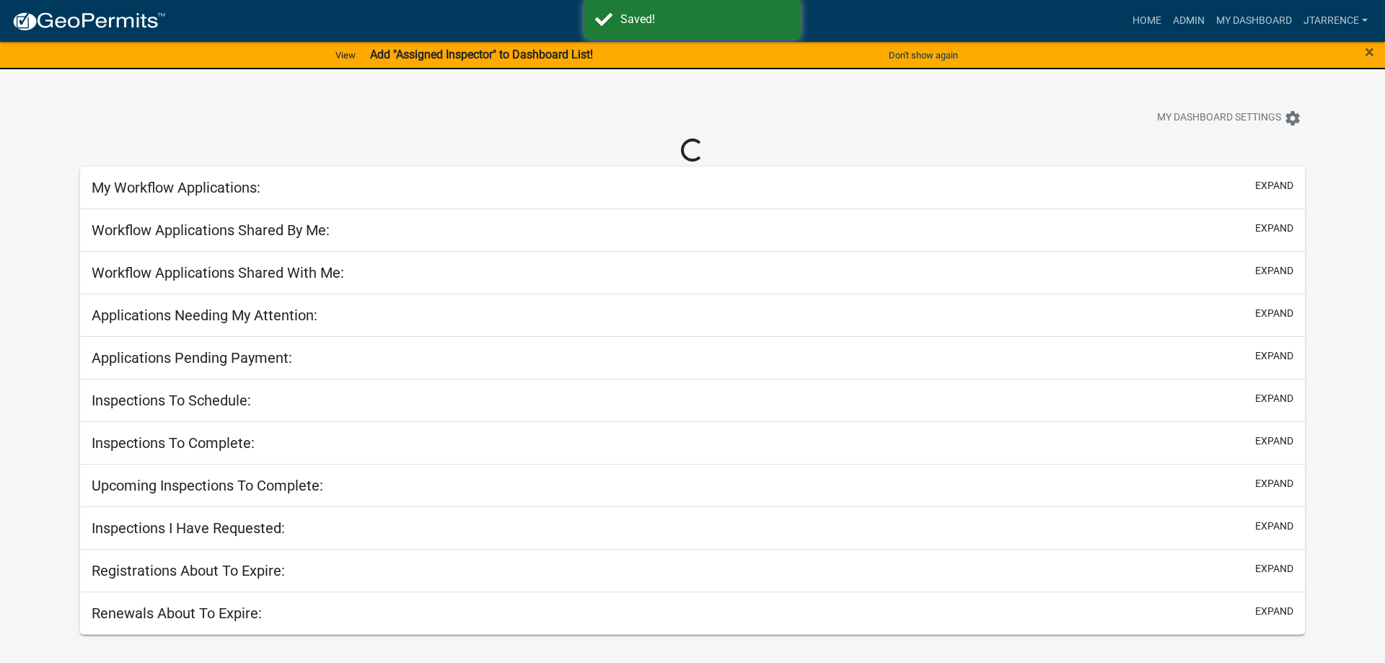
select select "3: 100"
